Goal: Entertainment & Leisure: Consume media (video, audio)

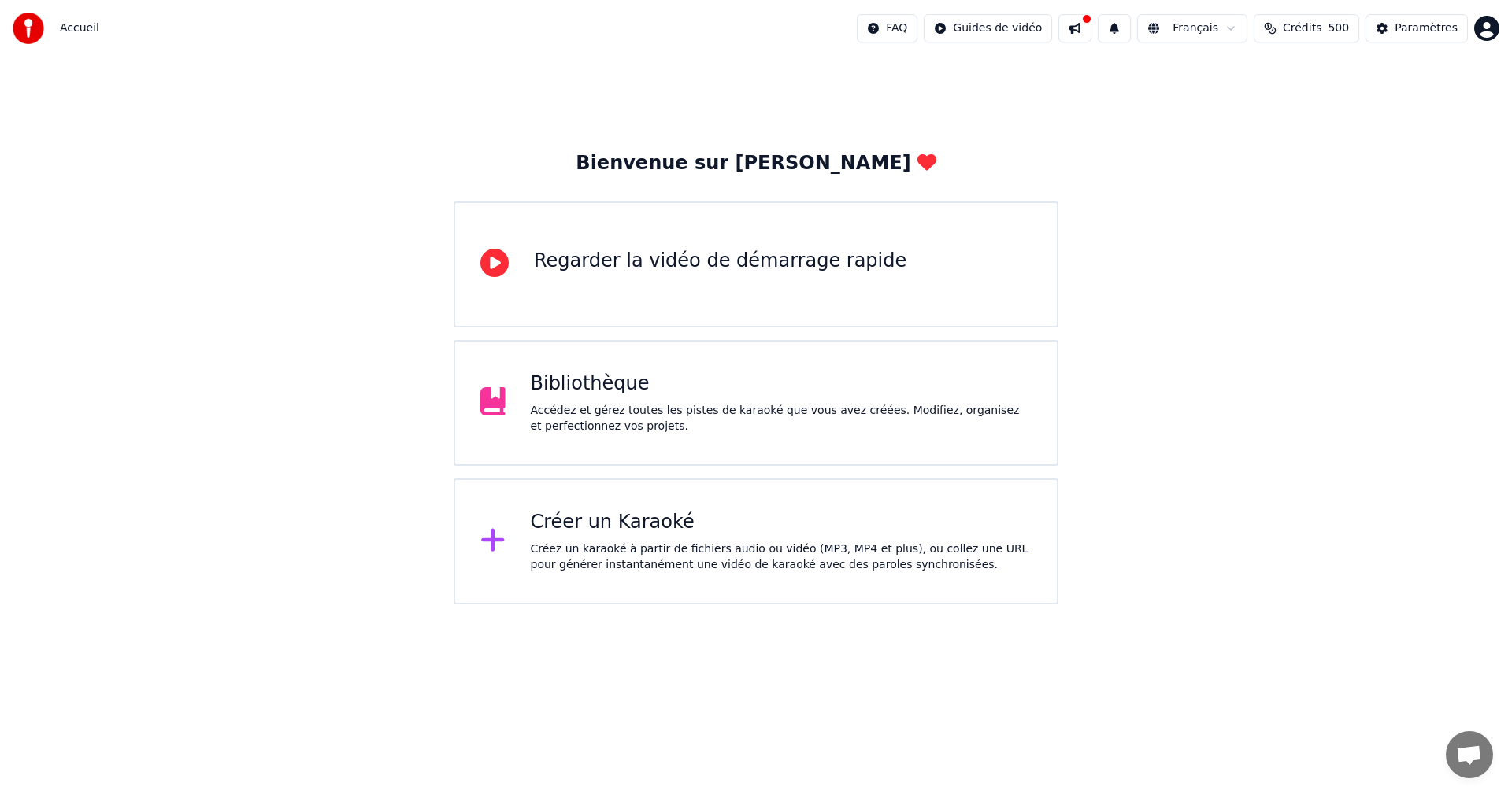
click at [668, 389] on div "Bibliothèque" at bounding box center [781, 384] width 501 height 25
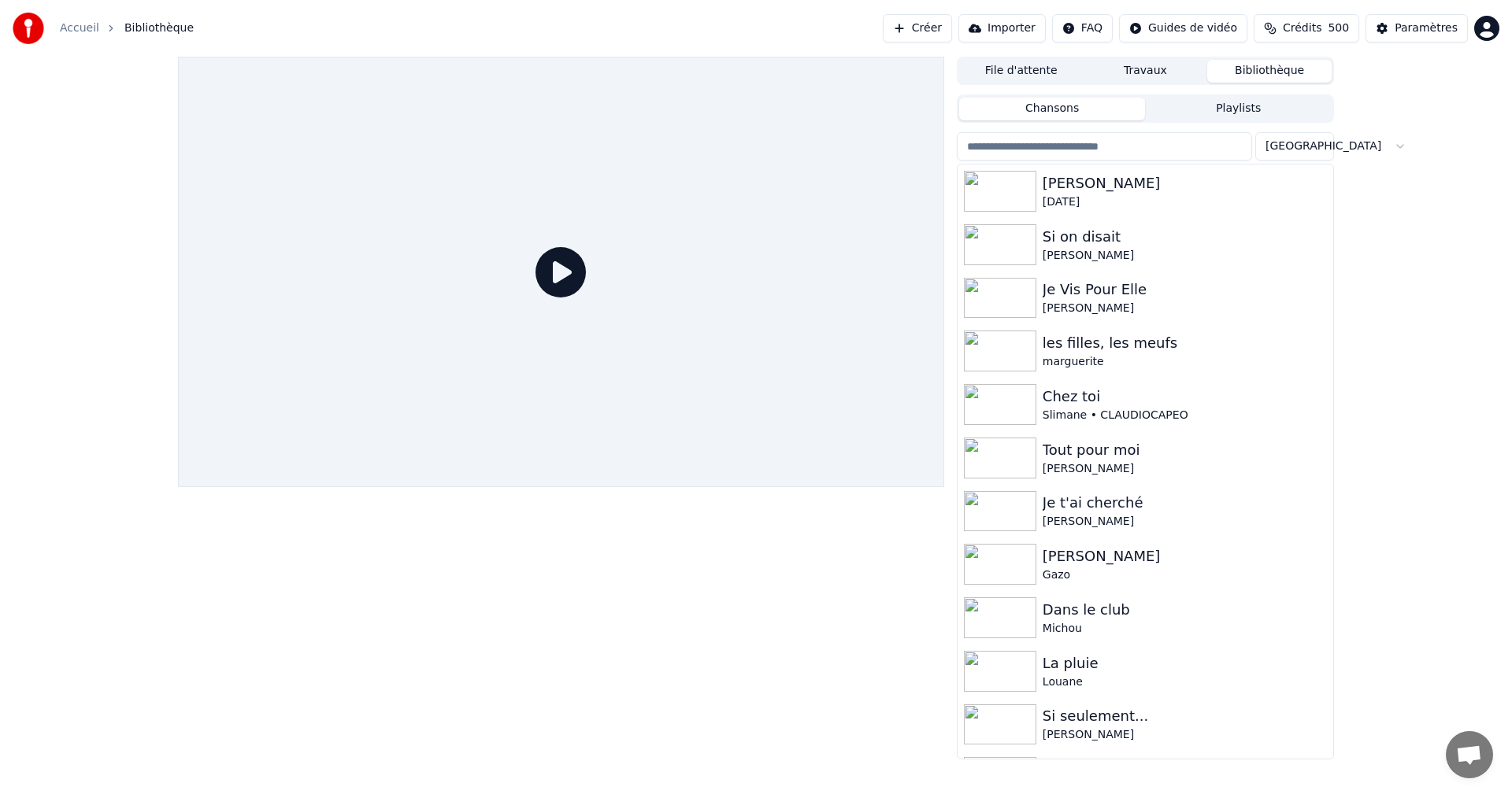
click at [1066, 150] on input "search" at bounding box center [1105, 147] width 295 height 28
type input "*"
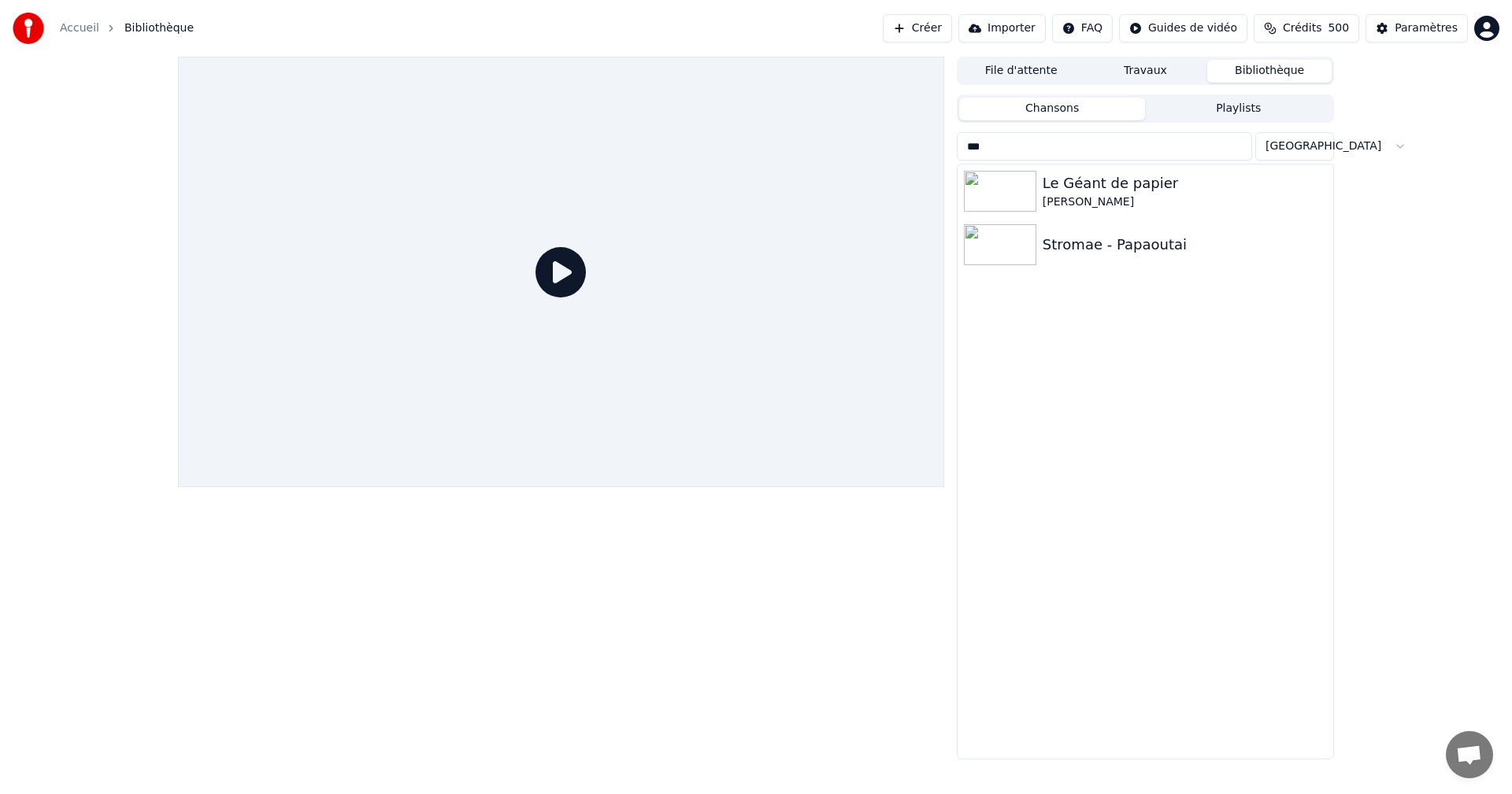
click at [1086, 239] on div "Stromae - Papaoutai" at bounding box center [1184, 245] width 284 height 22
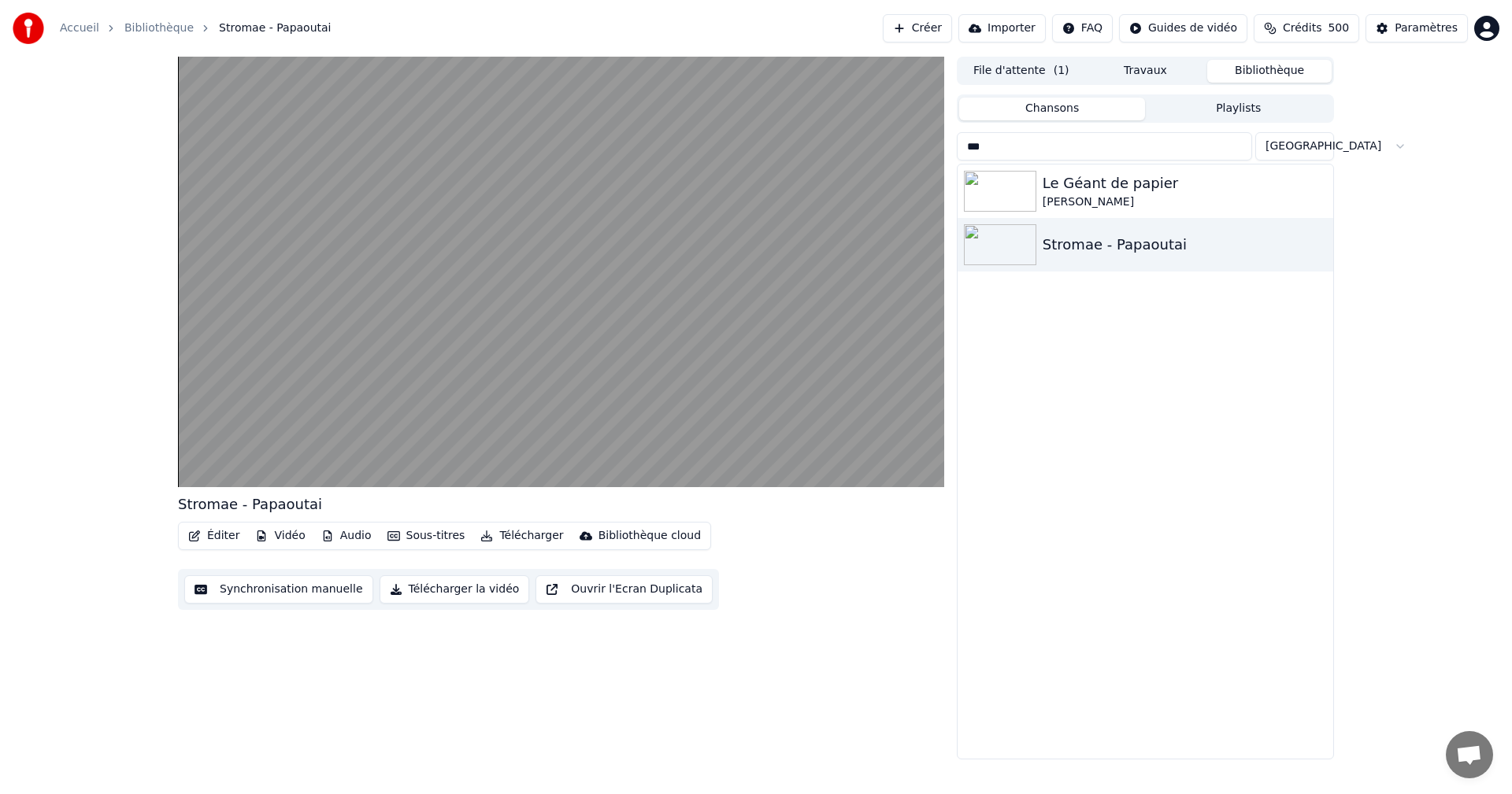
click at [1158, 144] on input "***" at bounding box center [1105, 147] width 295 height 28
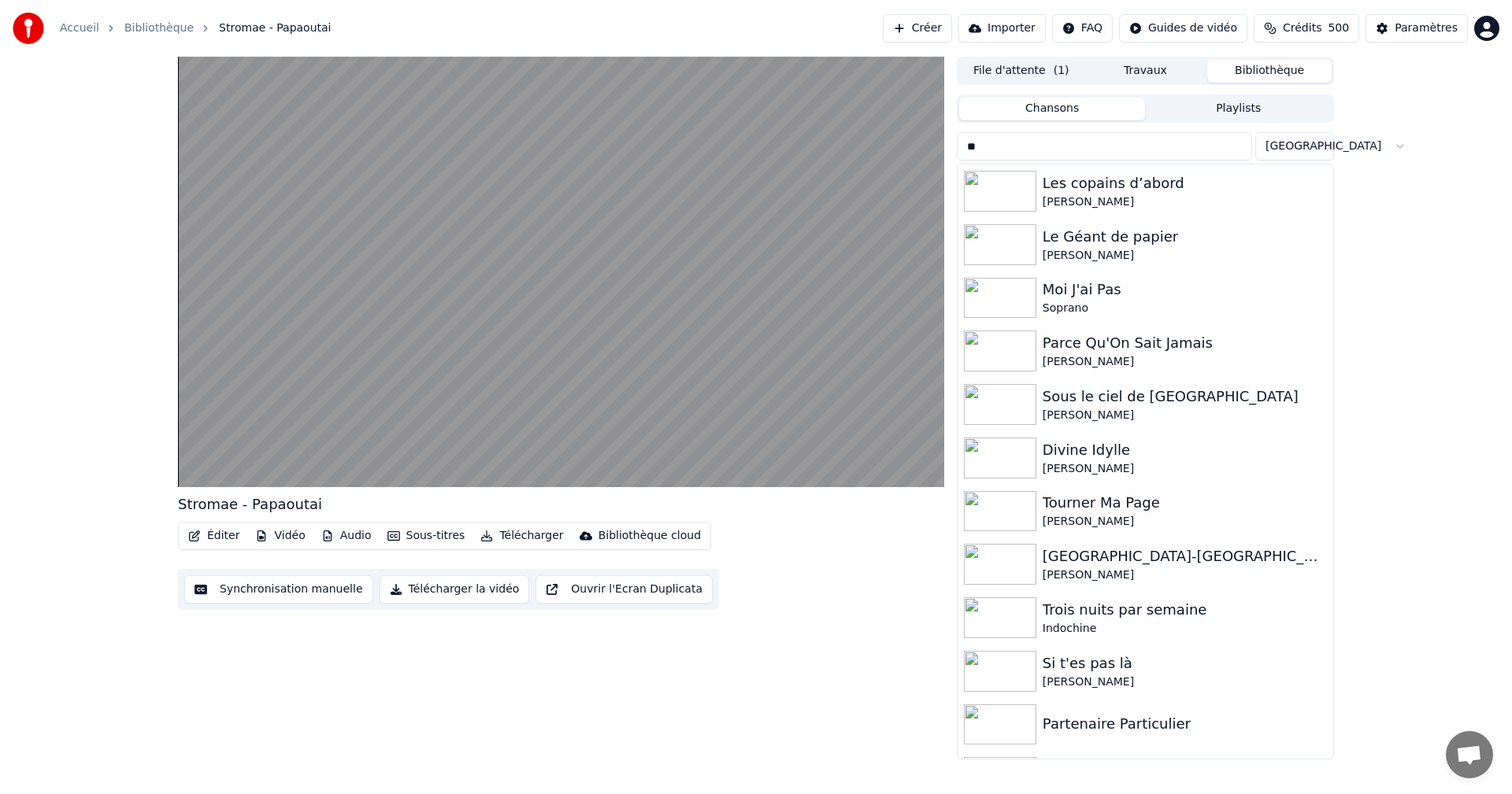
type input "*"
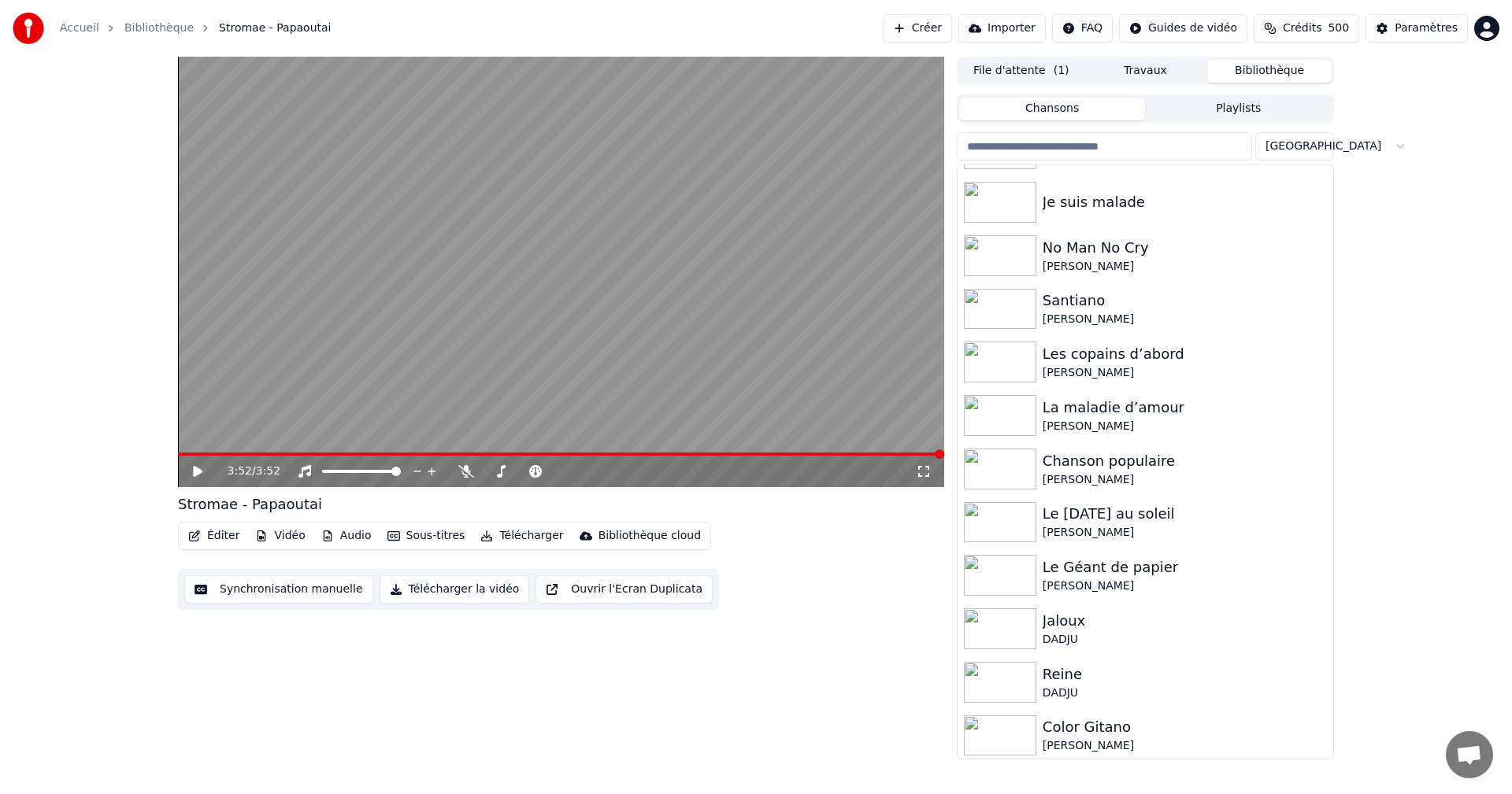
scroll to position [1114, 0]
click at [1086, 306] on div "Santiano" at bounding box center [1184, 298] width 284 height 22
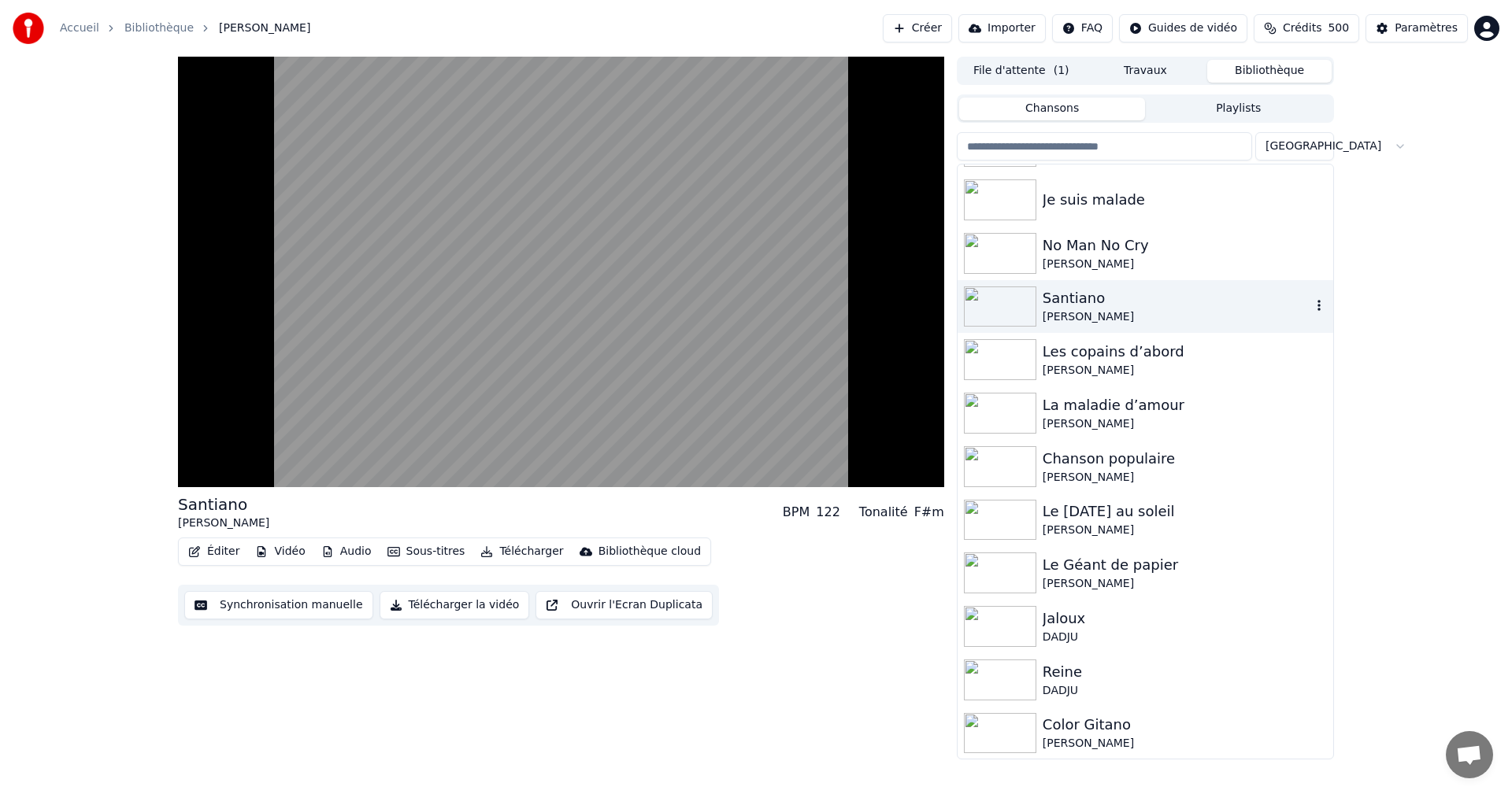
click at [1215, 485] on div "[PERSON_NAME]" at bounding box center [1184, 478] width 284 height 16
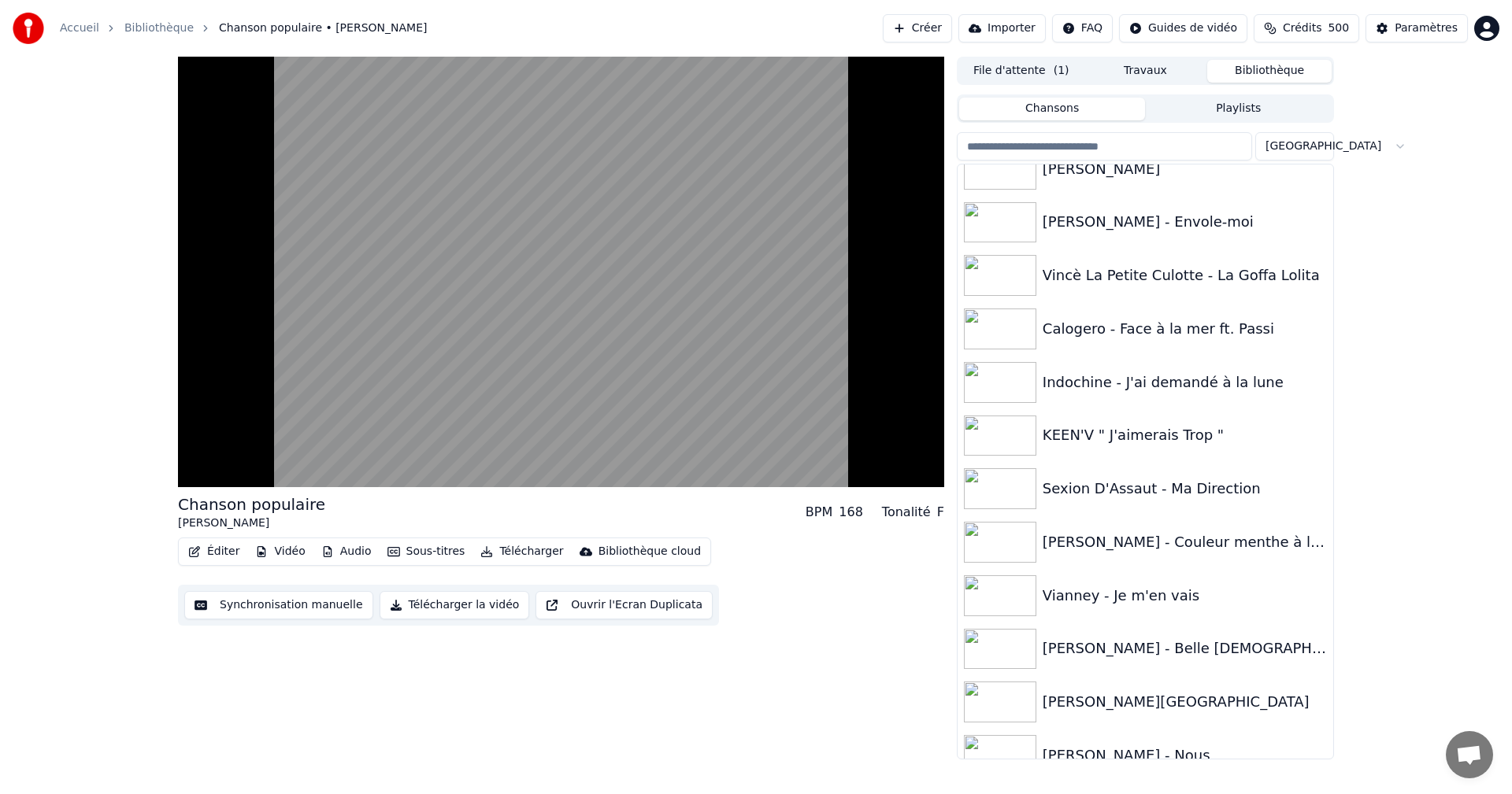
scroll to position [5269, 0]
click at [1218, 486] on div "Sexion D'Assaut - Ma Direction" at bounding box center [1184, 486] width 284 height 22
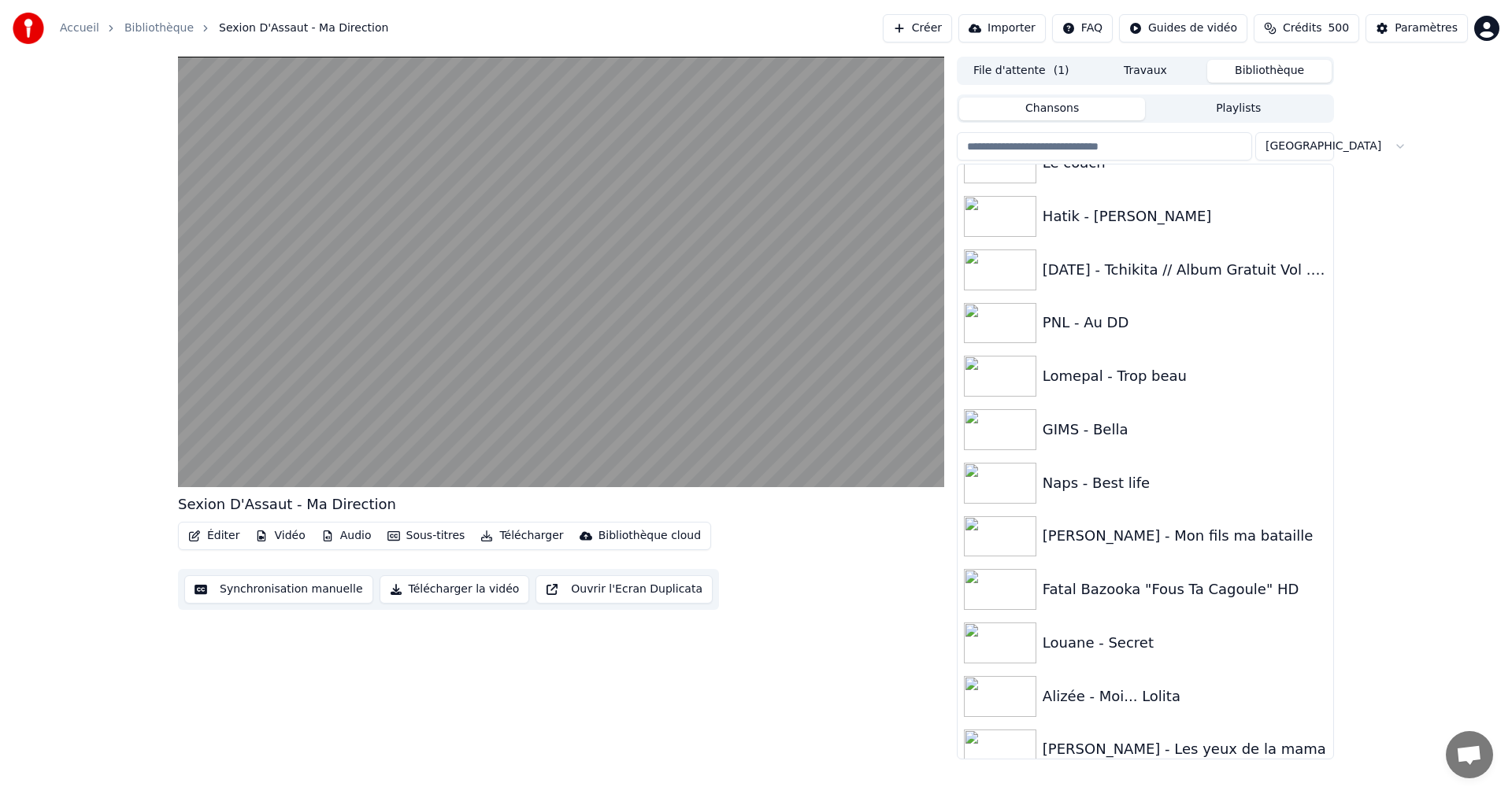
scroll to position [6397, 0]
click at [1127, 488] on div "Naps - Best life" at bounding box center [1184, 482] width 284 height 22
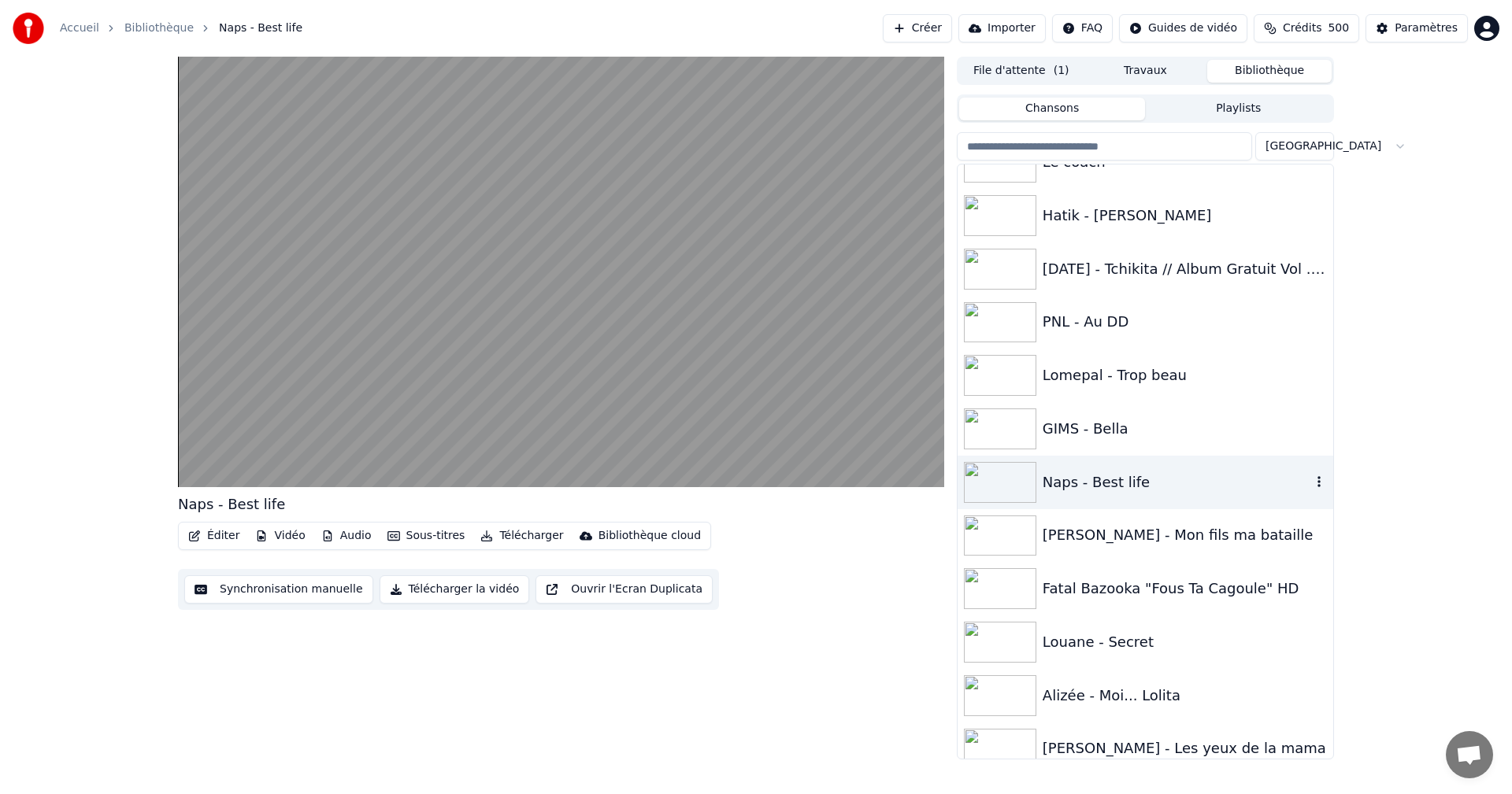
click at [1096, 426] on div "GIMS - Bella" at bounding box center [1184, 429] width 284 height 22
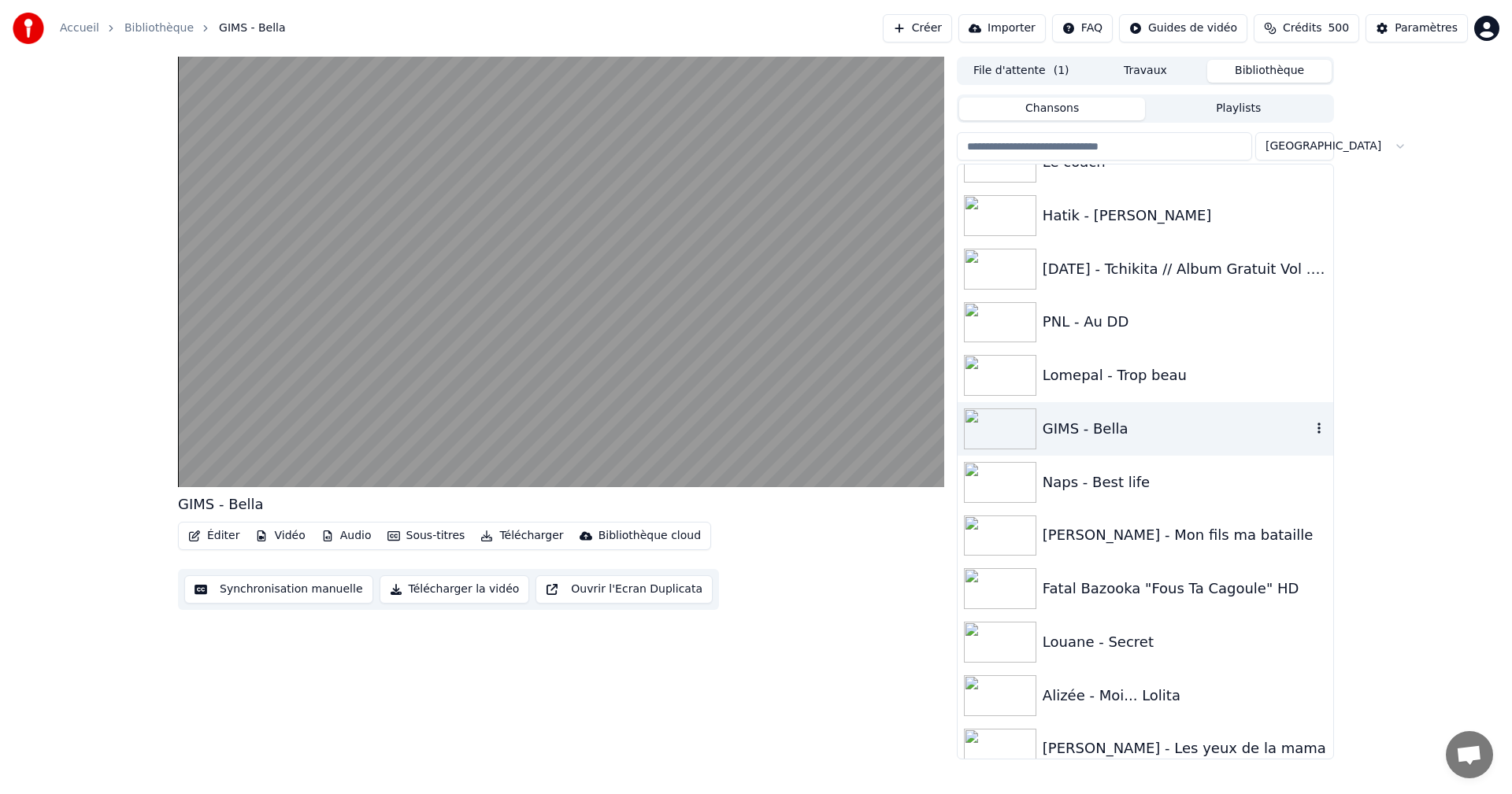
click at [1236, 641] on div "Louane - Secret" at bounding box center [1184, 642] width 284 height 22
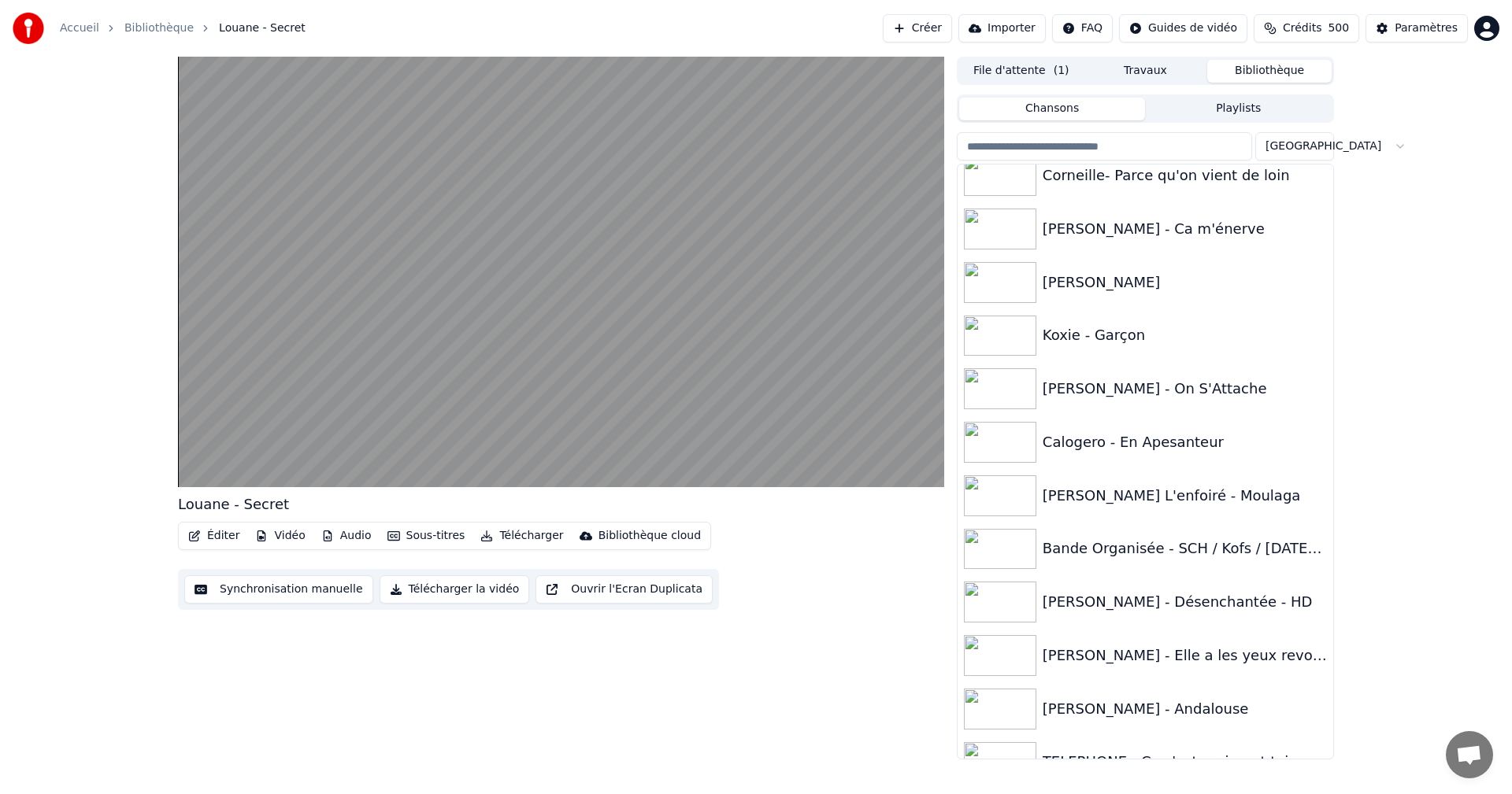
scroll to position [7887, 0]
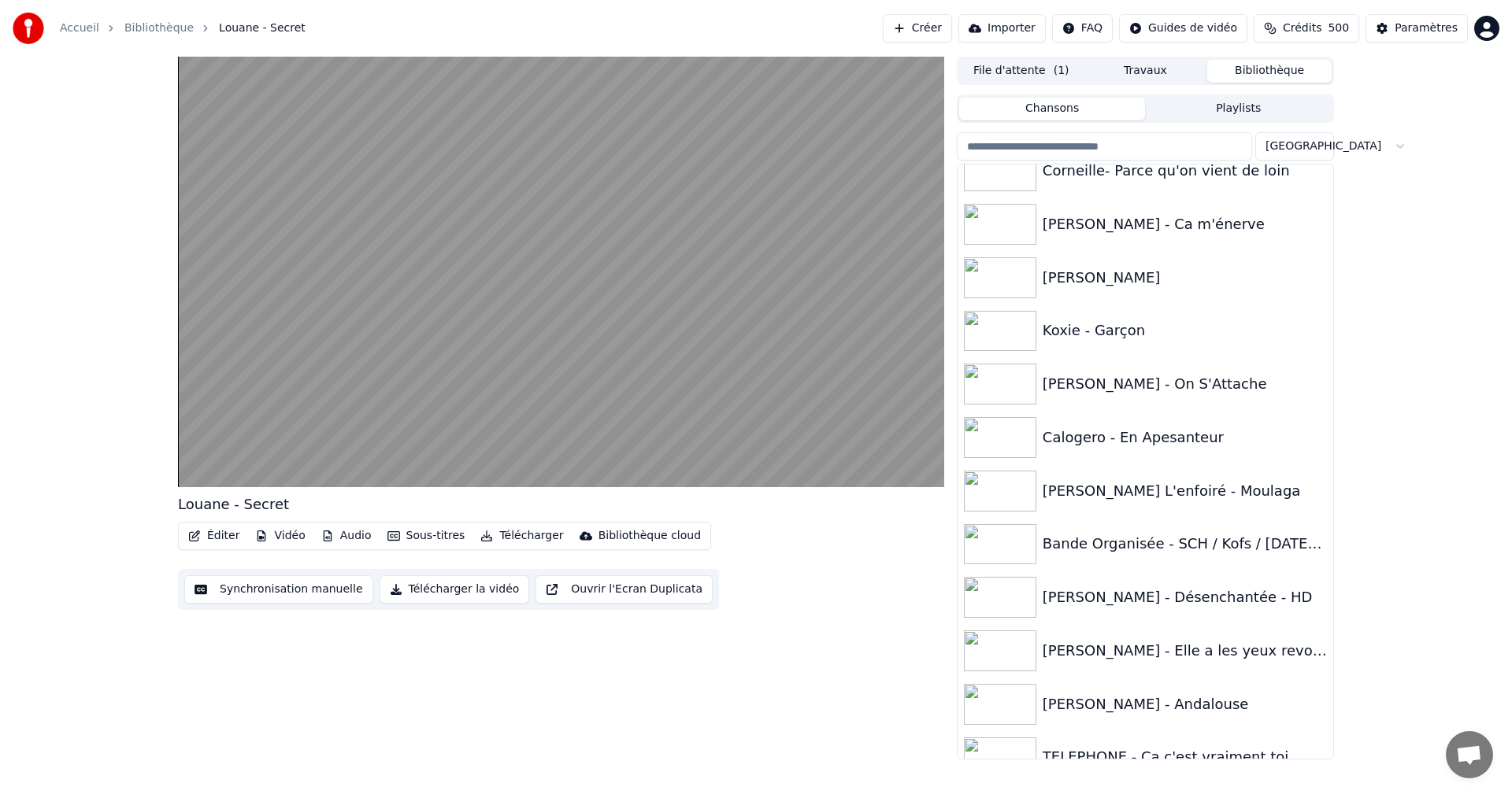
click at [1225, 390] on div "[PERSON_NAME] - On S'Attache" at bounding box center [1184, 384] width 284 height 22
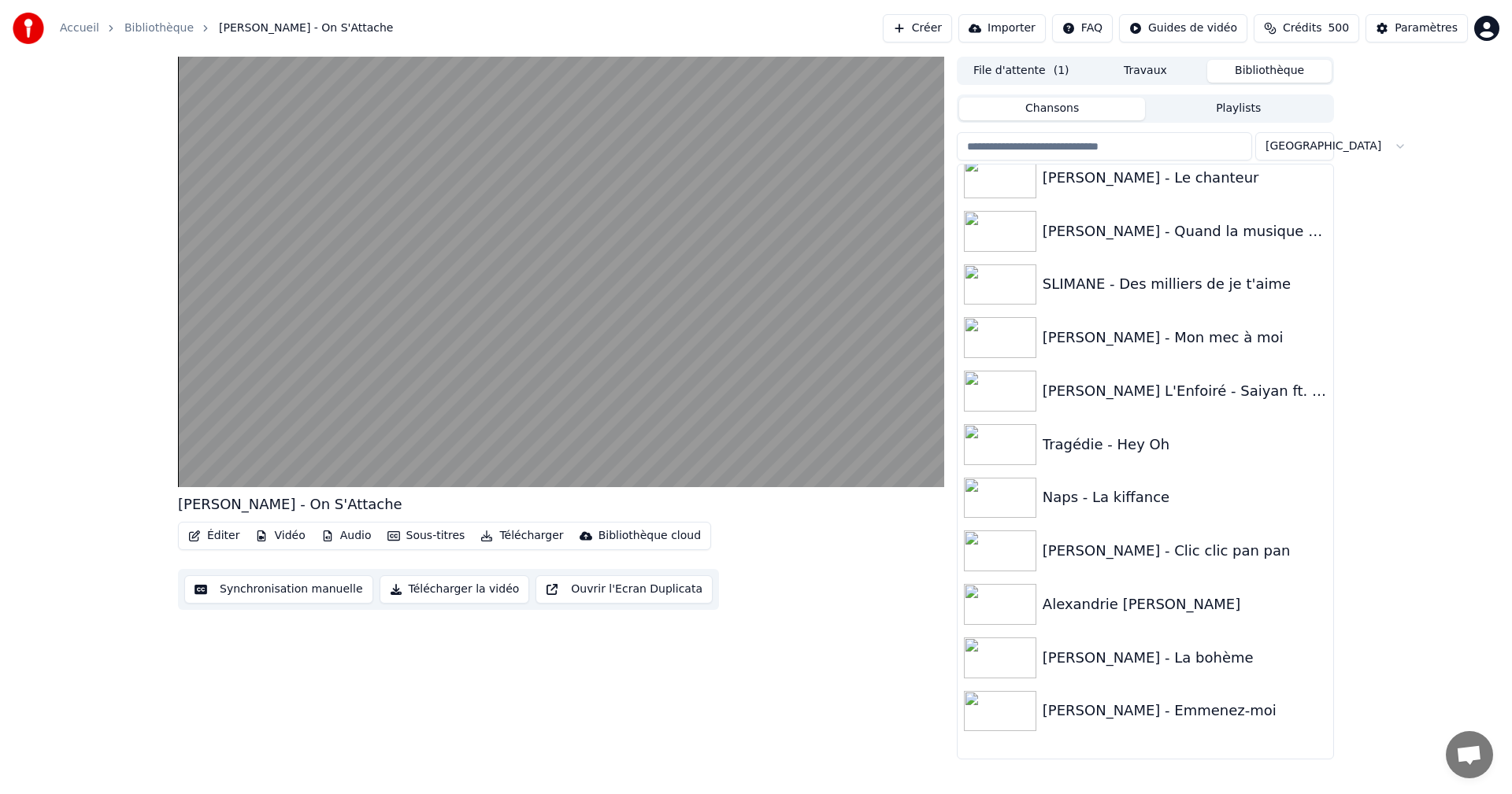
scroll to position [8747, 0]
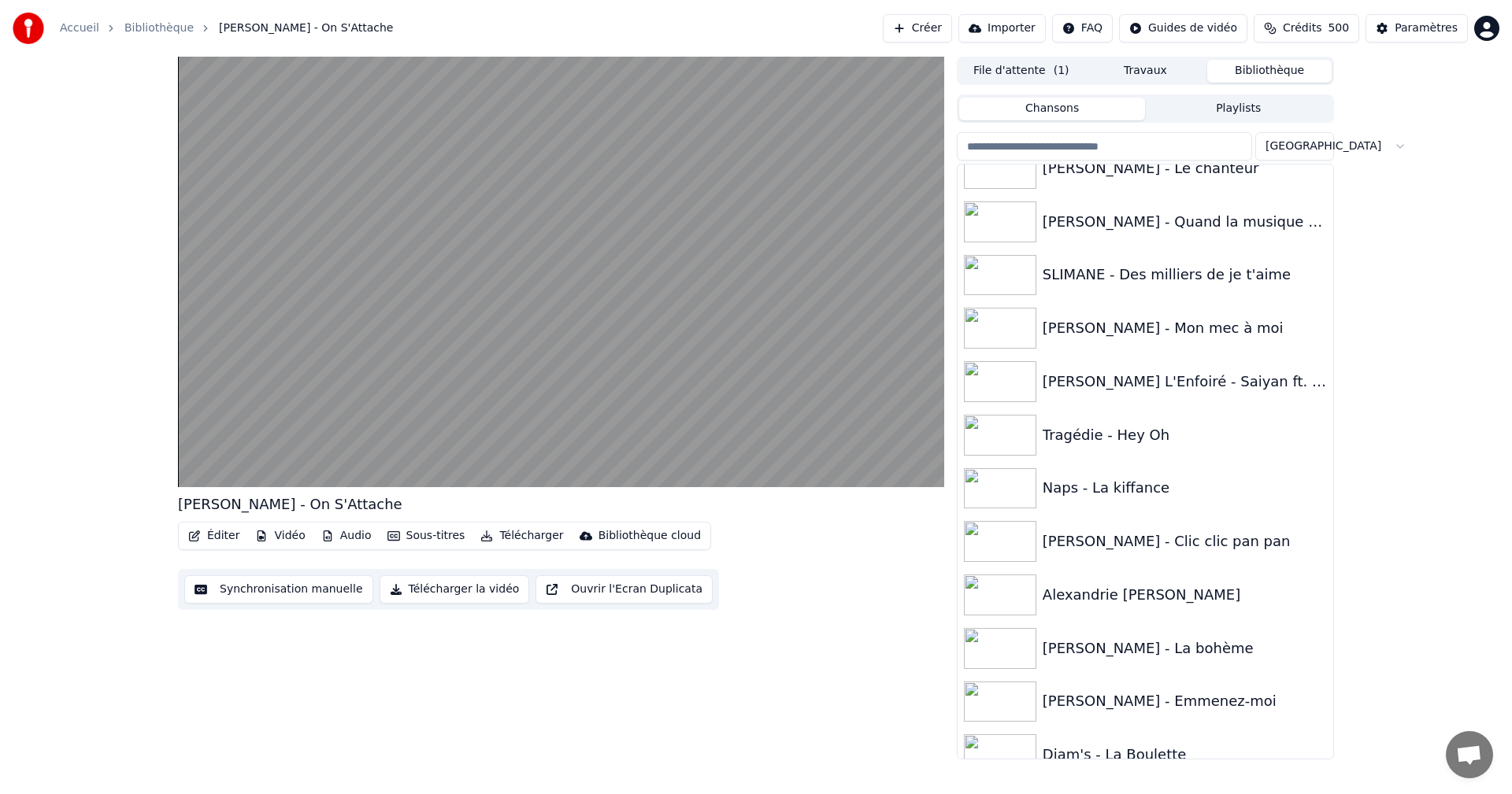
click at [1182, 536] on div "[PERSON_NAME] - Clic clic pan pan" at bounding box center [1184, 541] width 284 height 22
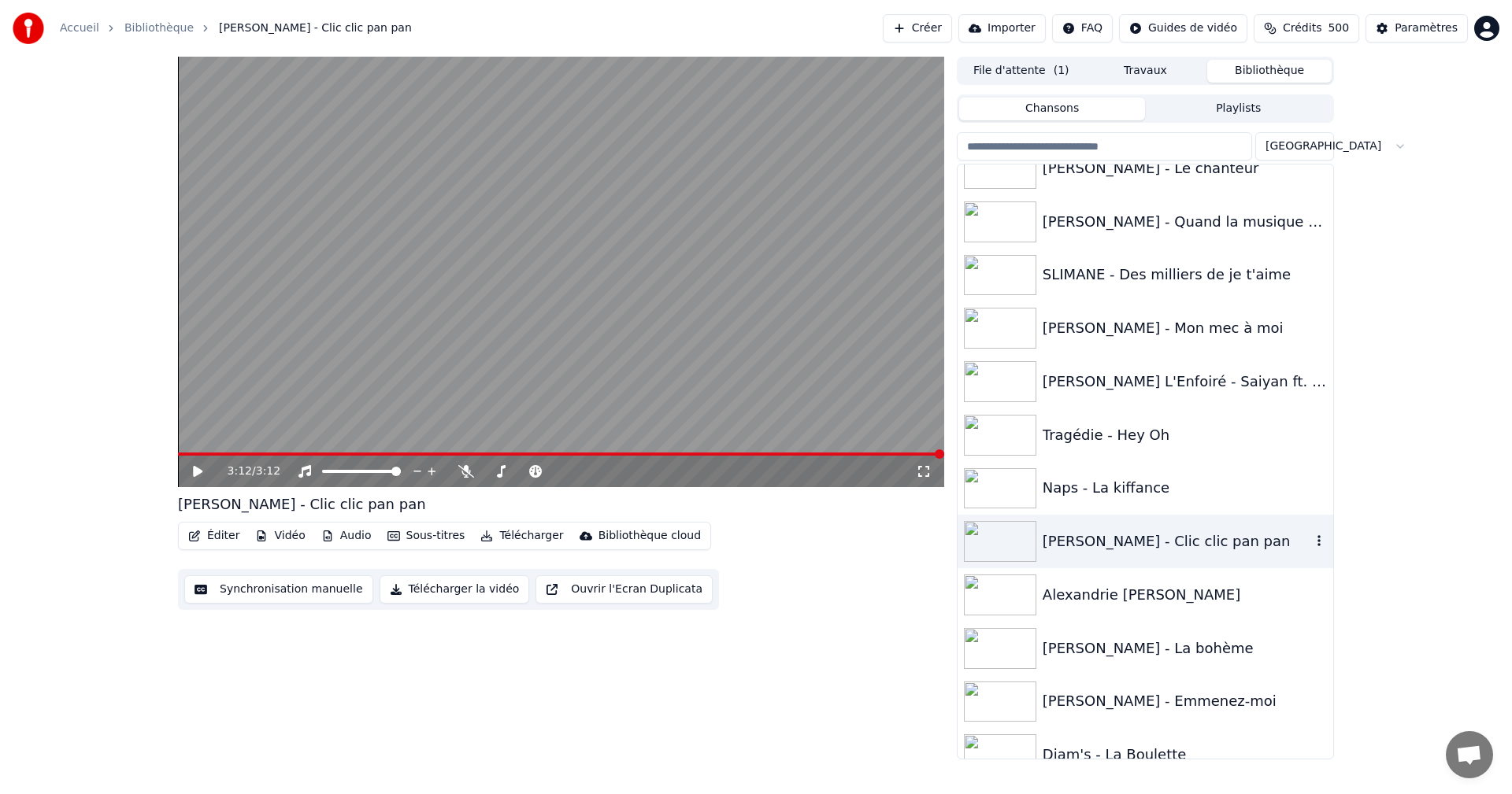
click at [1138, 479] on div "Naps - La kiffance" at bounding box center [1184, 488] width 284 height 22
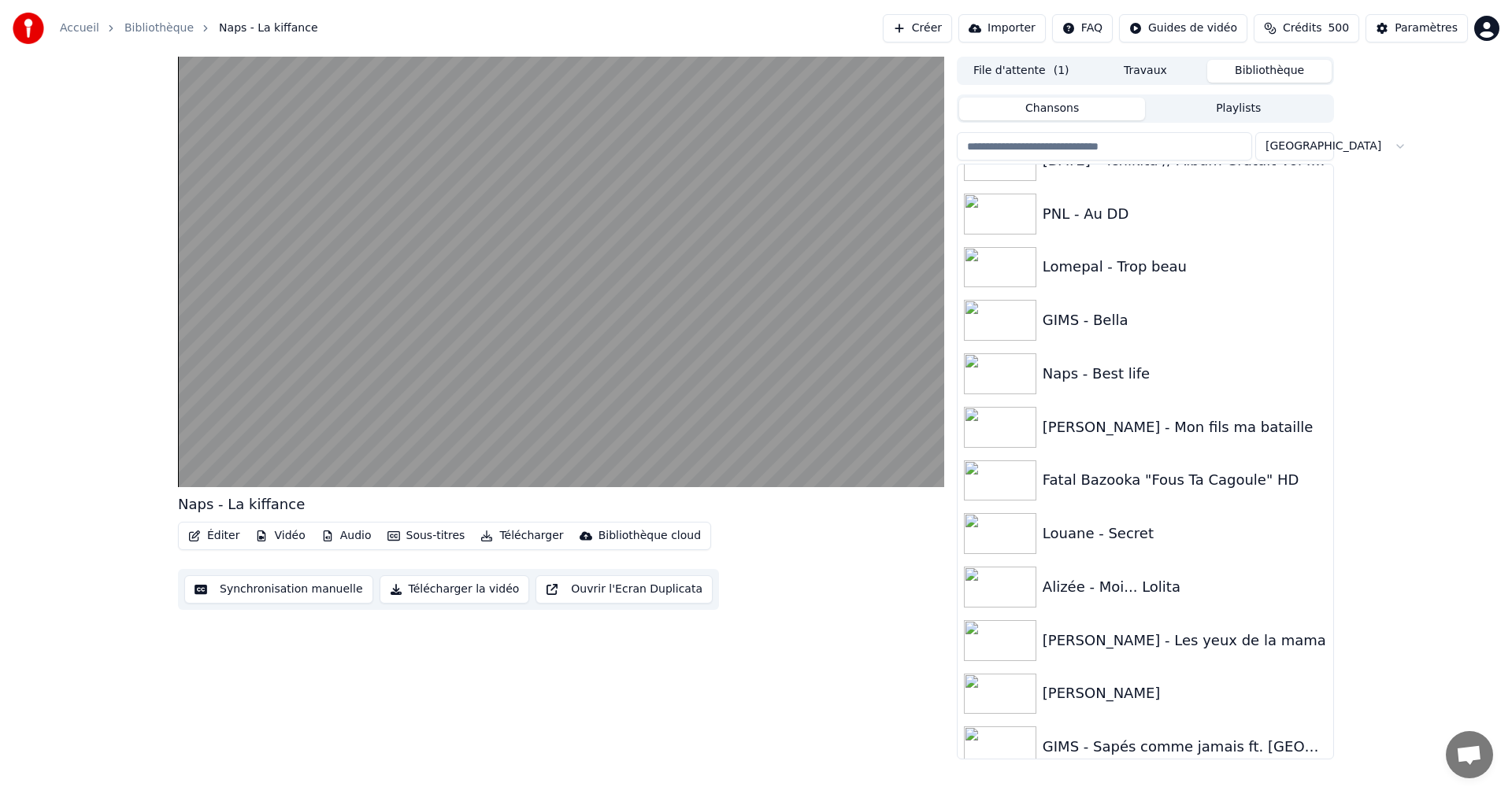
scroll to position [6499, 0]
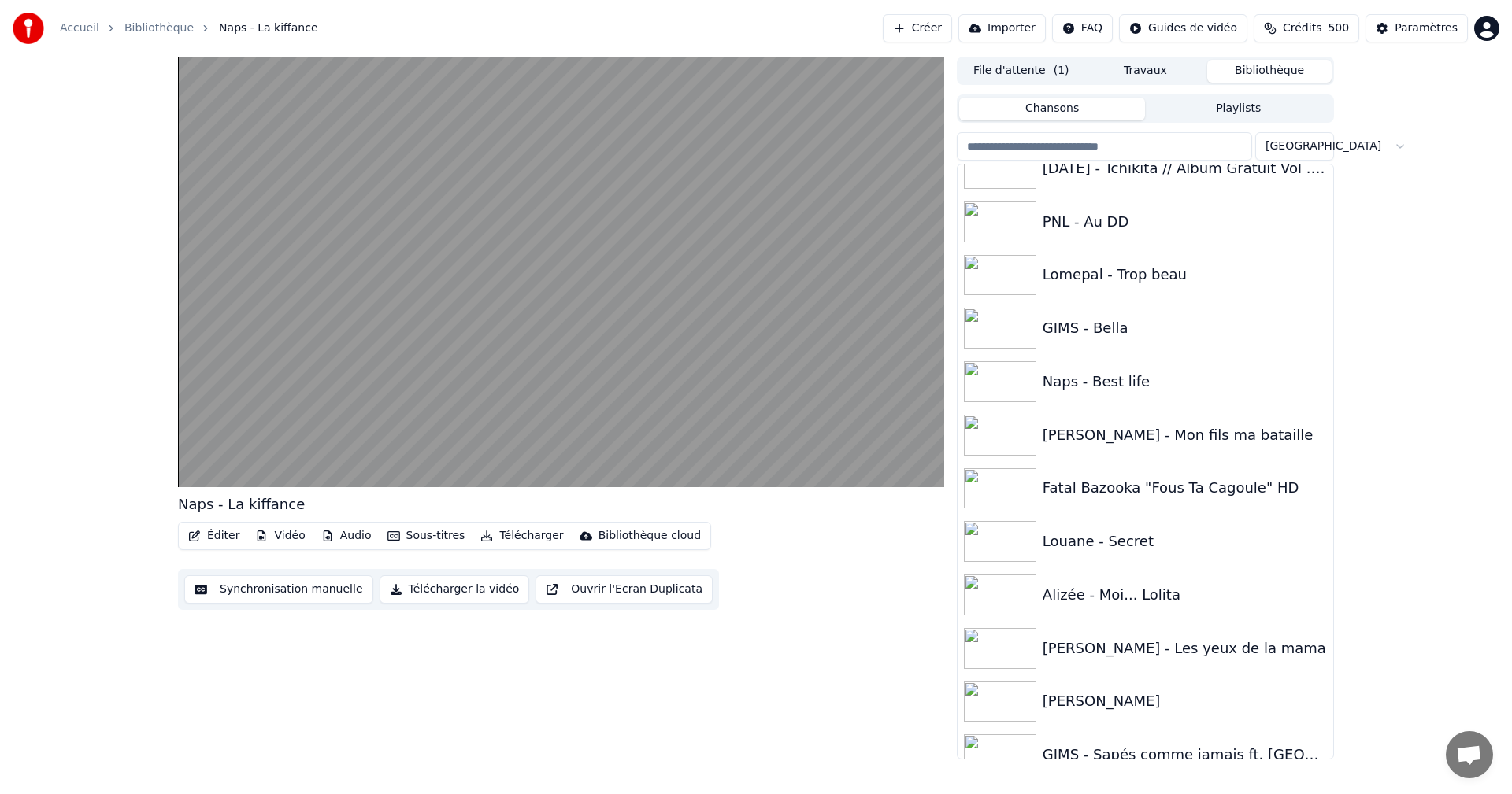
click at [540, 453] on video at bounding box center [561, 272] width 766 height 430
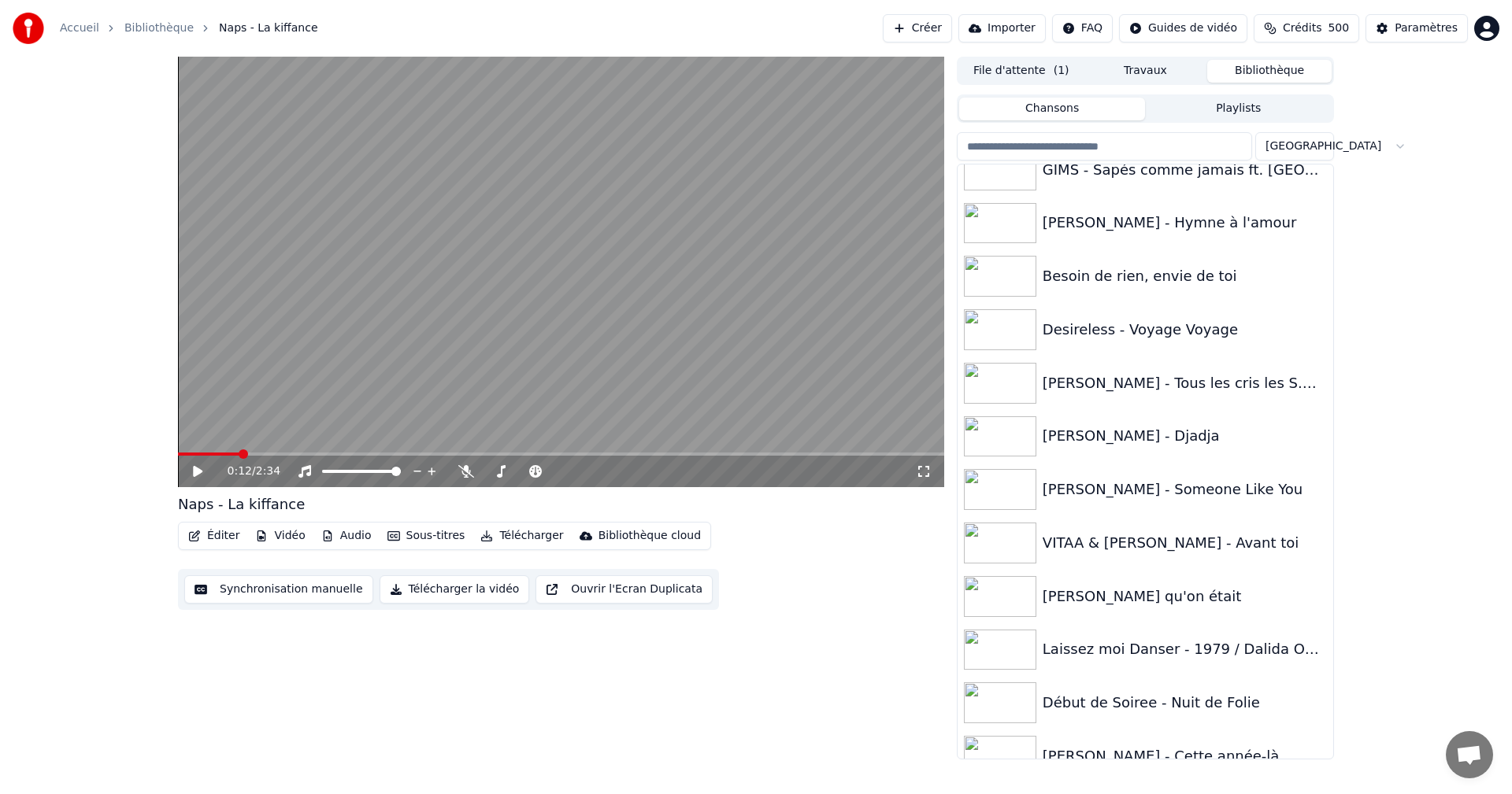
scroll to position [7090, 0]
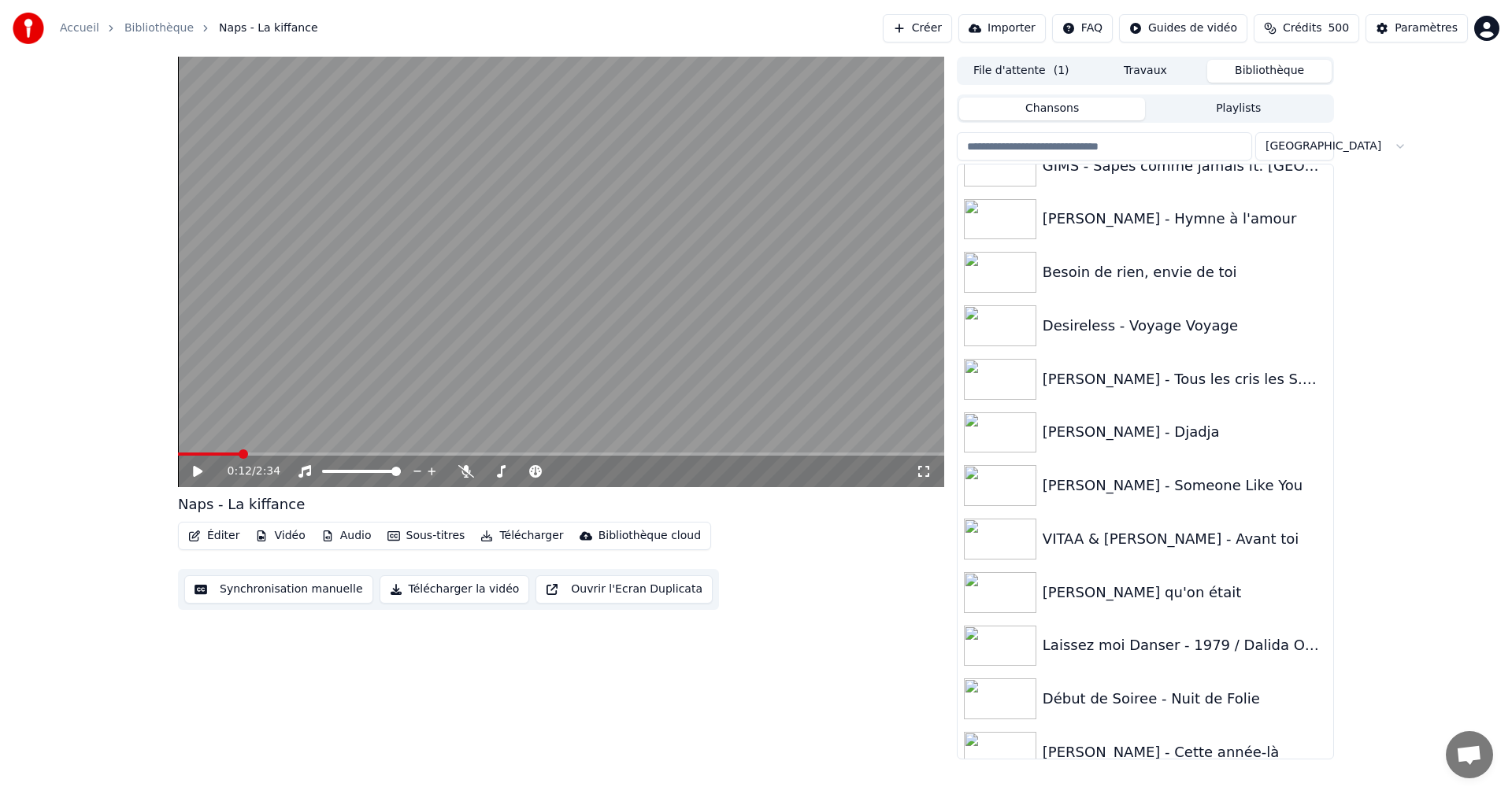
click at [1008, 141] on input "search" at bounding box center [1105, 147] width 295 height 28
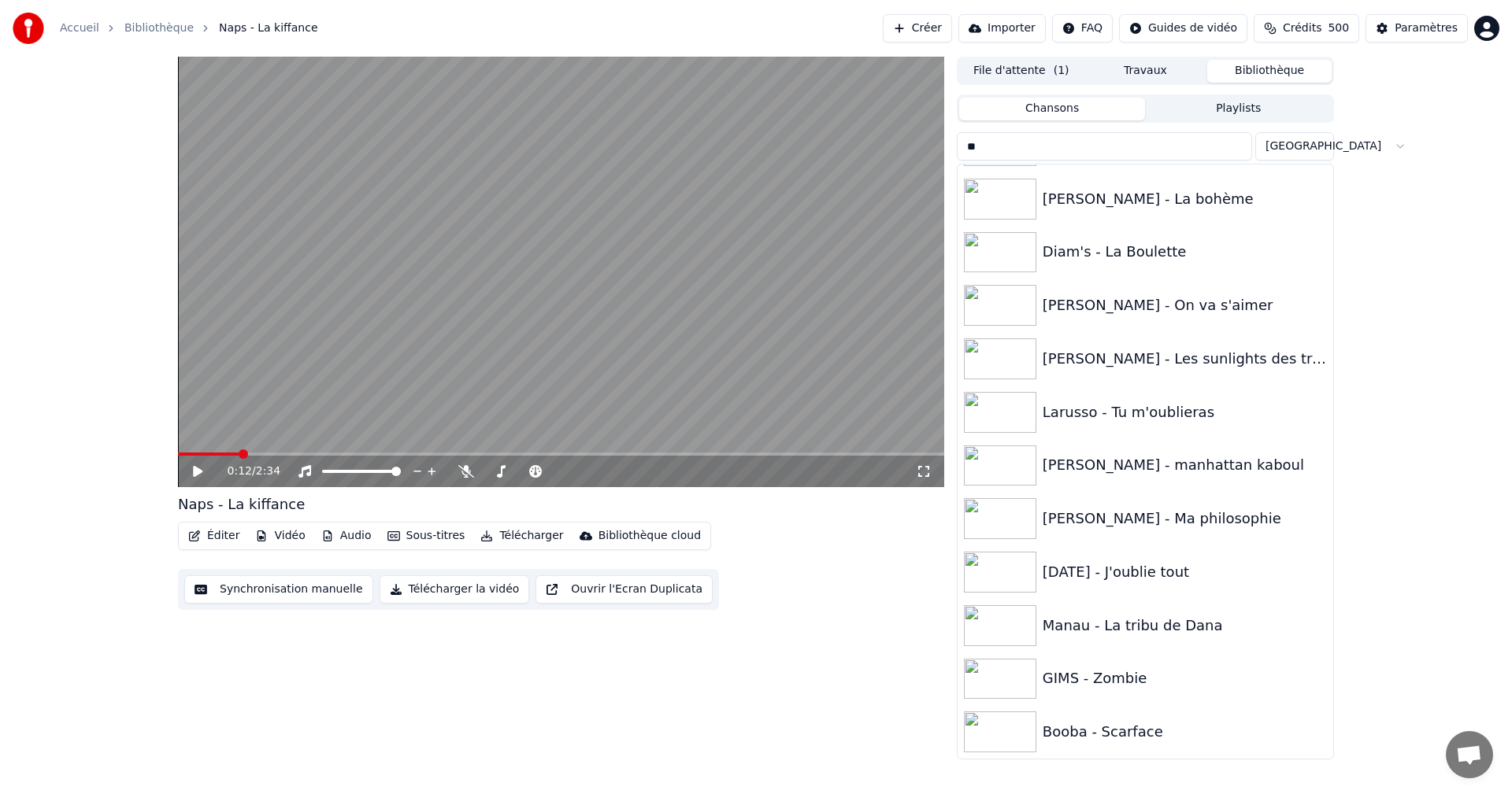
scroll to position [0, 0]
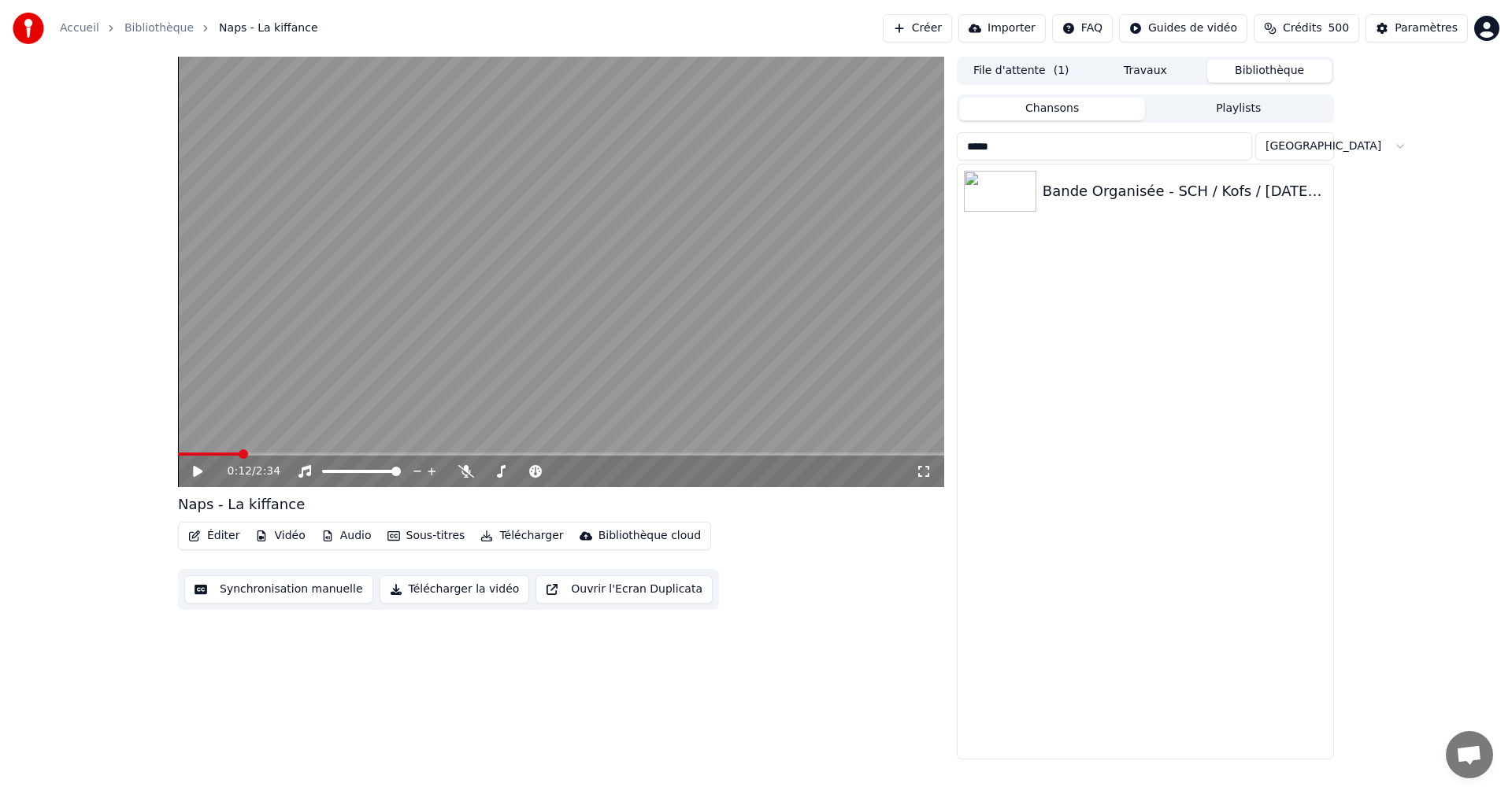
type input "*****"
click at [1127, 197] on div "Bande Organisée - SCH / Kofs / [DATE] / Naps / Soso Maness / Elams / Solda / Ho…" at bounding box center [1184, 191] width 284 height 22
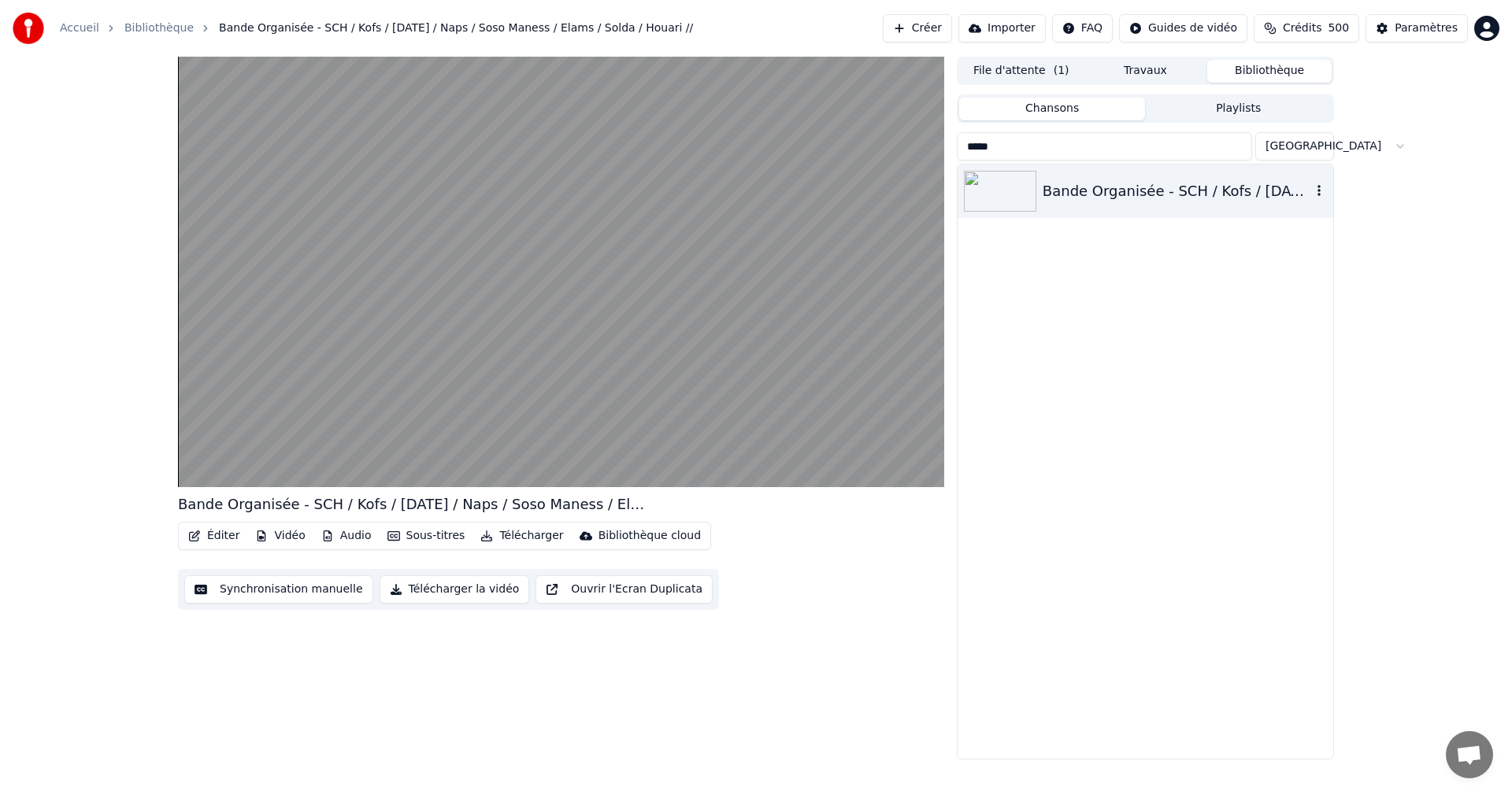
click at [1043, 207] on div "Bande Organisée - SCH / Kofs / [DATE] / Naps / Soso Maness / Elams / Solda / Ho…" at bounding box center [1146, 191] width 376 height 54
click at [751, 444] on video at bounding box center [561, 272] width 766 height 430
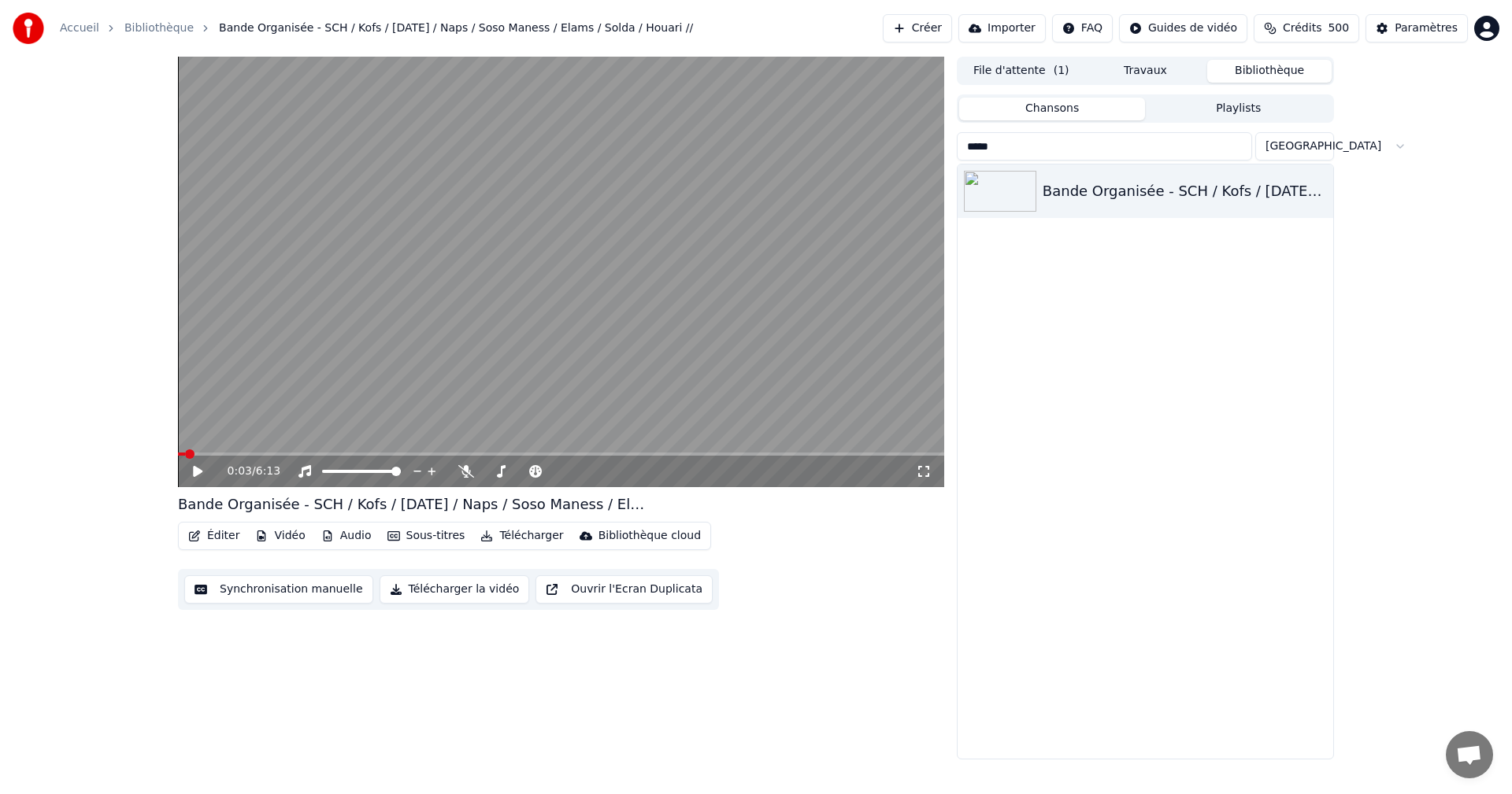
click at [1064, 107] on button "Chansons" at bounding box center [1052, 109] width 186 height 23
click at [1107, 103] on button "Chansons" at bounding box center [1052, 109] width 186 height 23
click at [1275, 64] on button "Bibliothèque" at bounding box center [1270, 71] width 125 height 23
click at [1274, 72] on button "Bibliothèque" at bounding box center [1270, 71] width 125 height 23
click at [1144, 143] on input "*****" at bounding box center [1105, 147] width 295 height 28
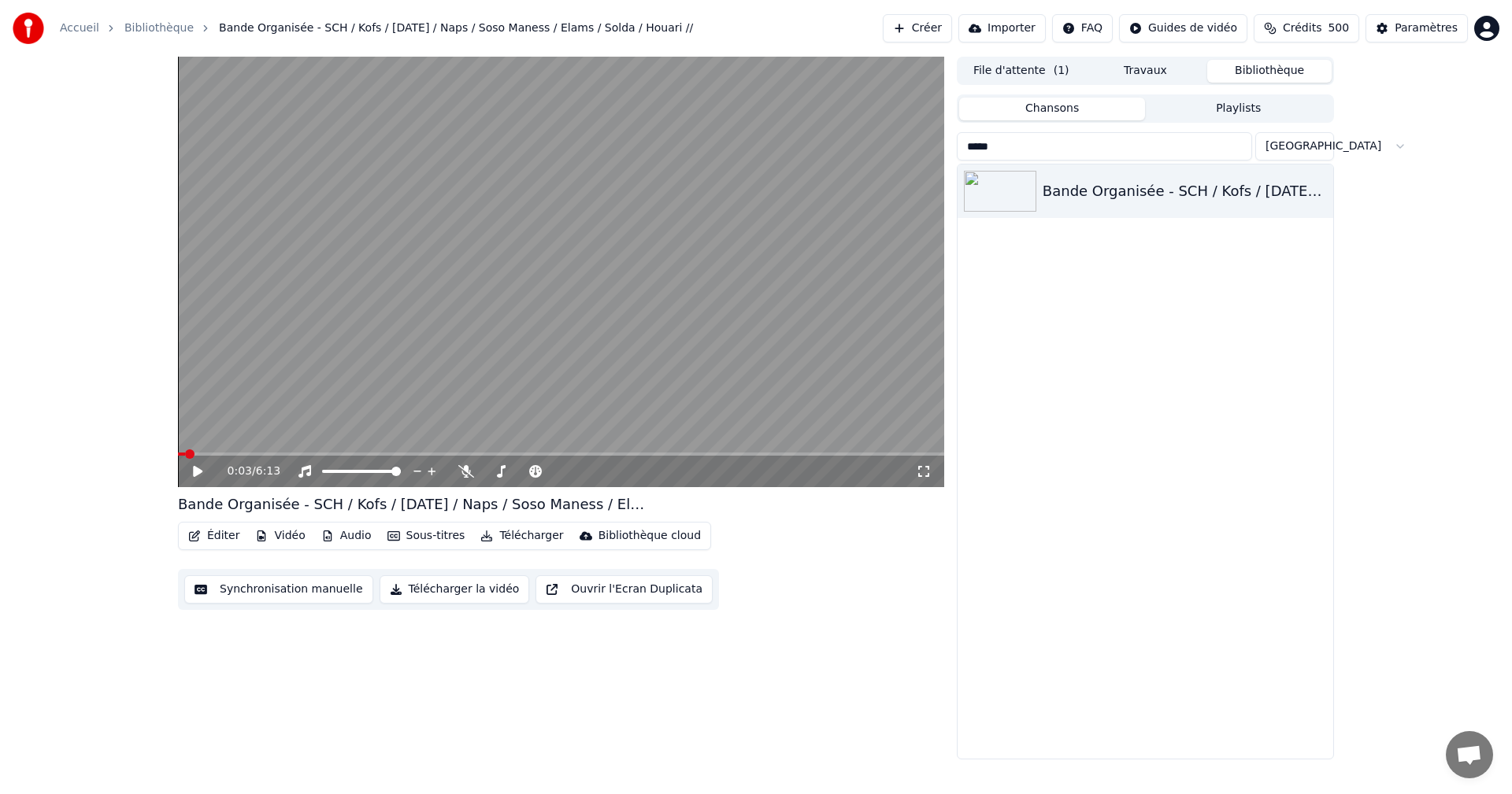
click at [1247, 146] on input "*****" at bounding box center [1105, 147] width 295 height 28
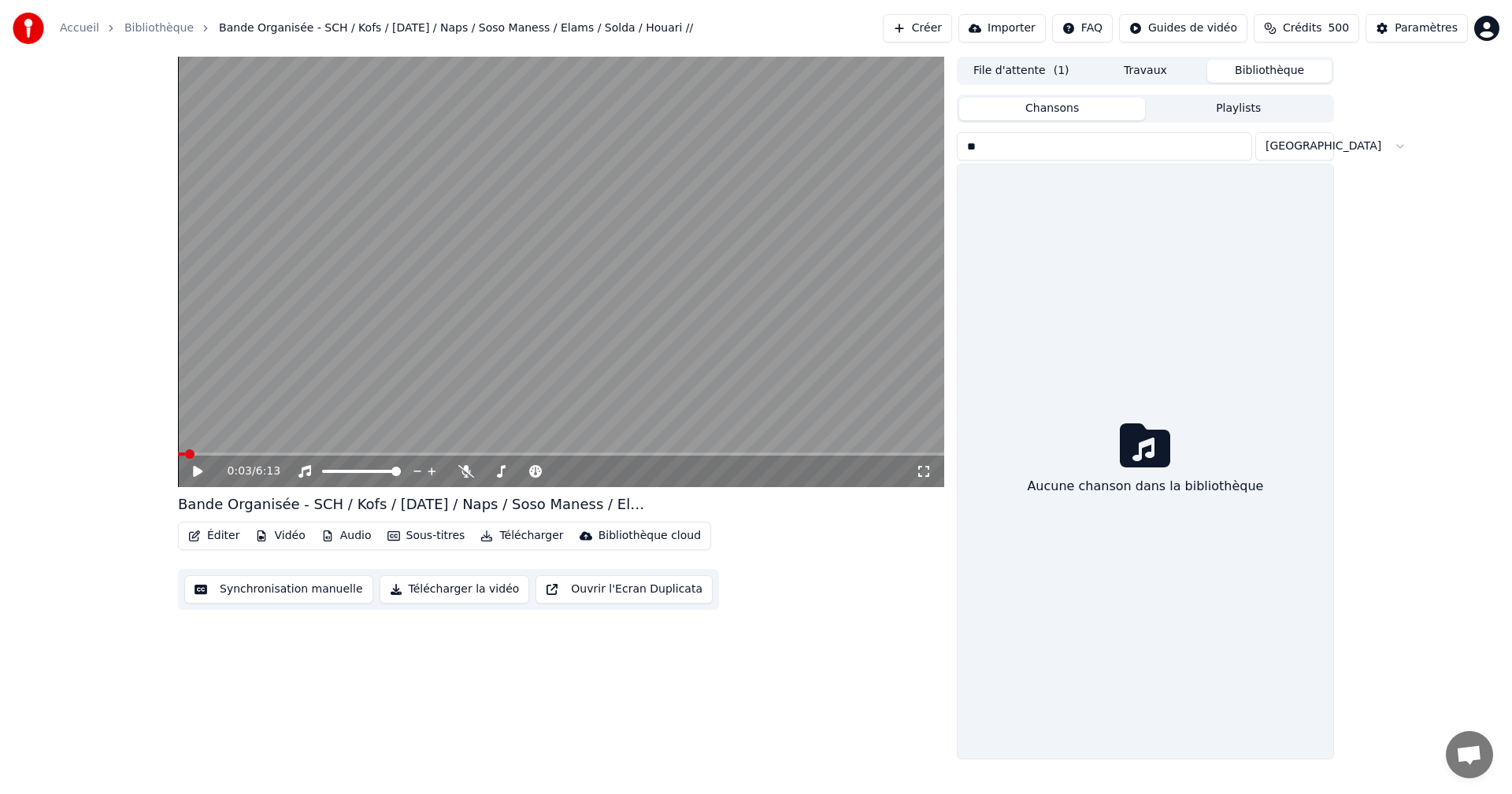
type input "*"
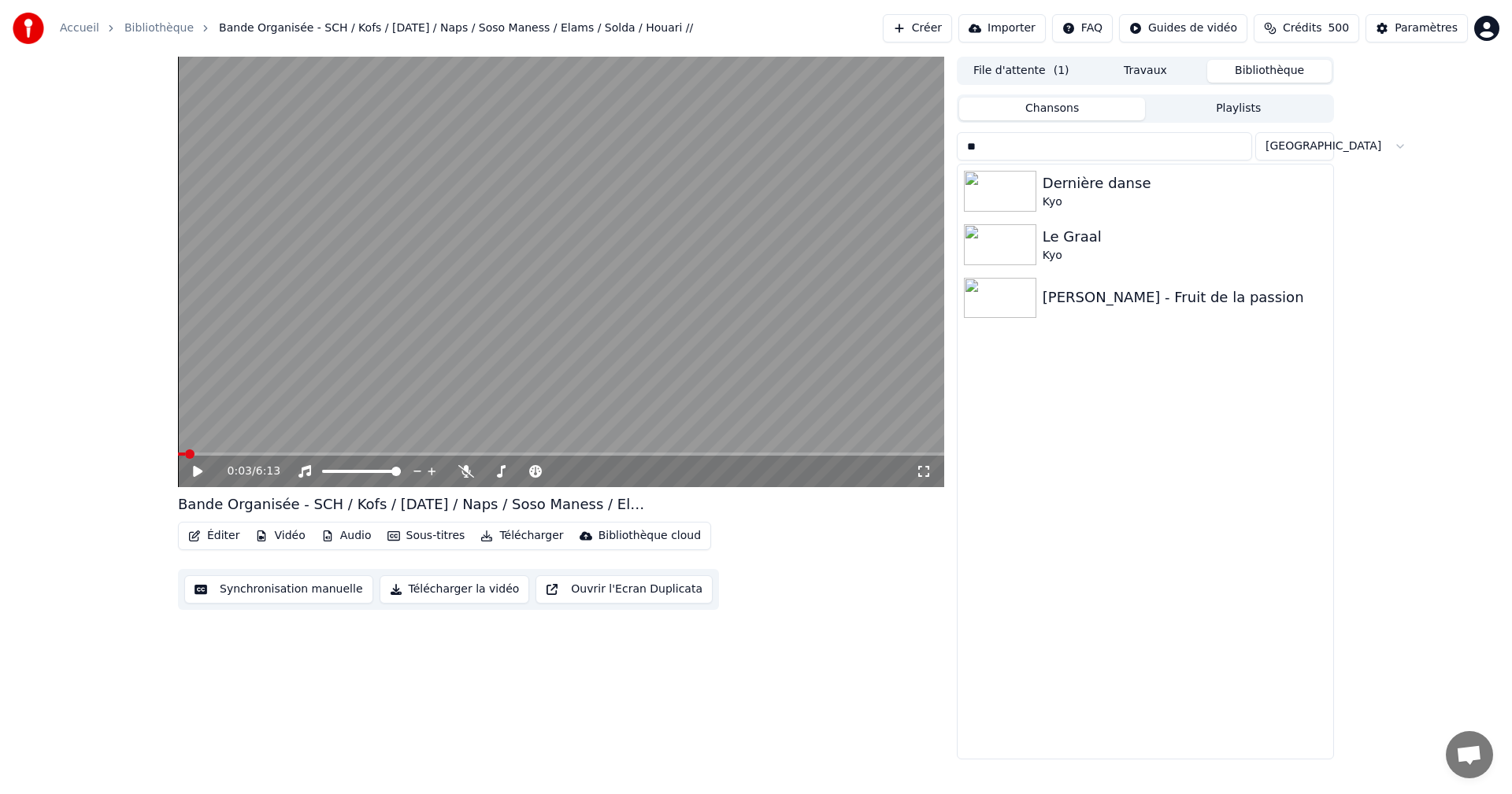
type input "*"
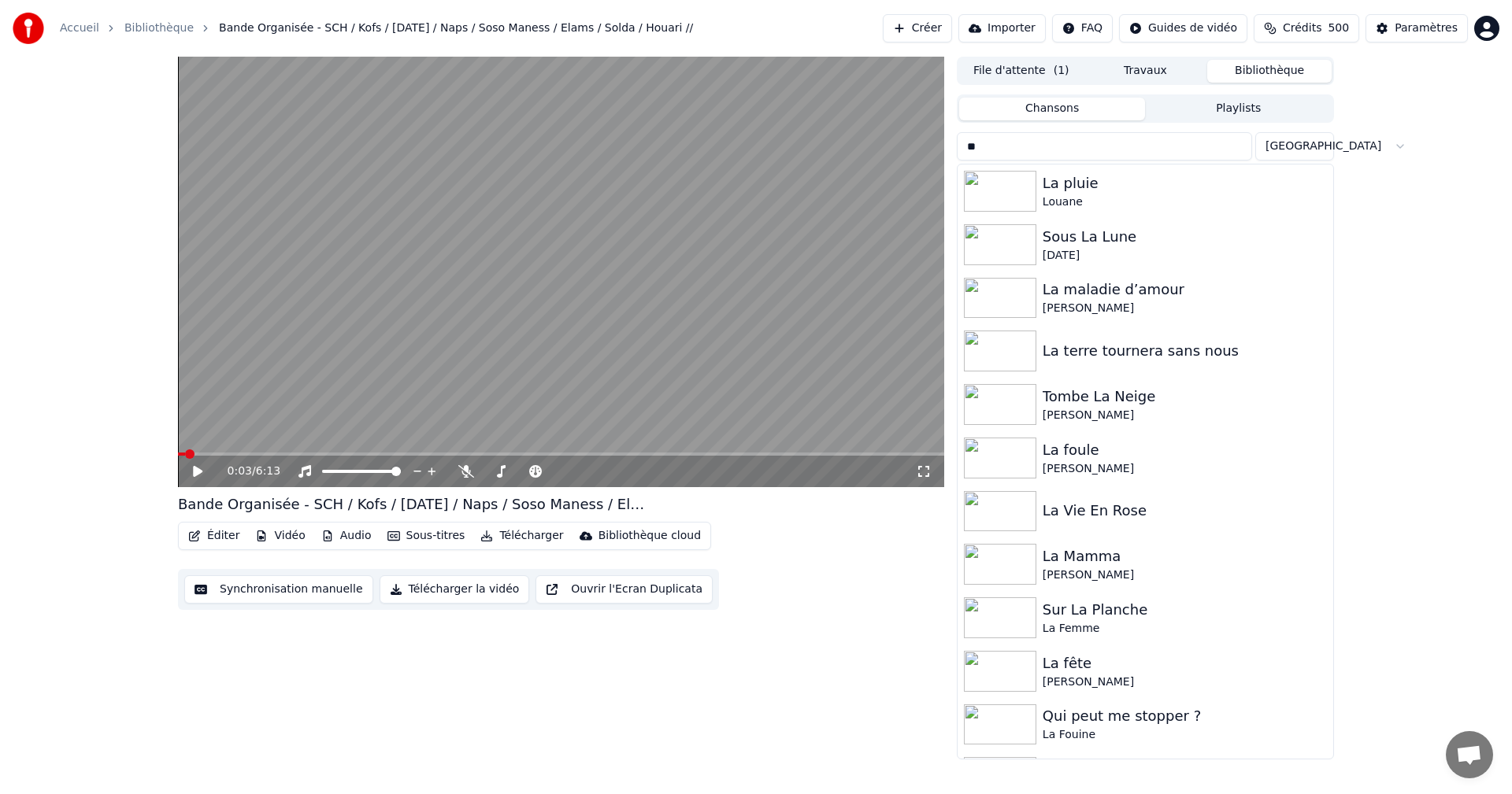
type input "*"
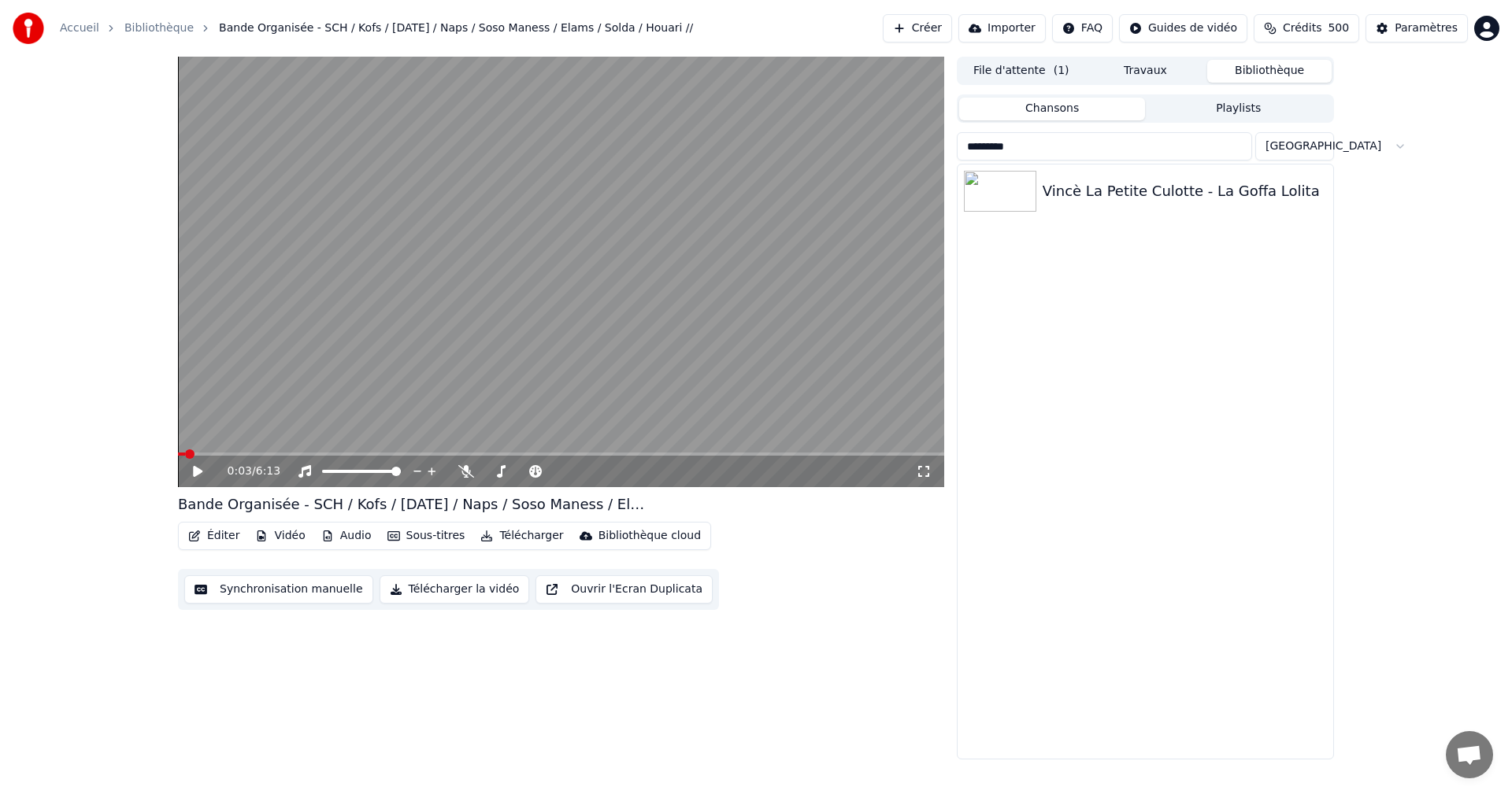
type input "*********"
click at [1115, 193] on div "Vincè La Petite Culotte - La Goffa Lolita" at bounding box center [1184, 191] width 284 height 22
